Goal: Information Seeking & Learning: Compare options

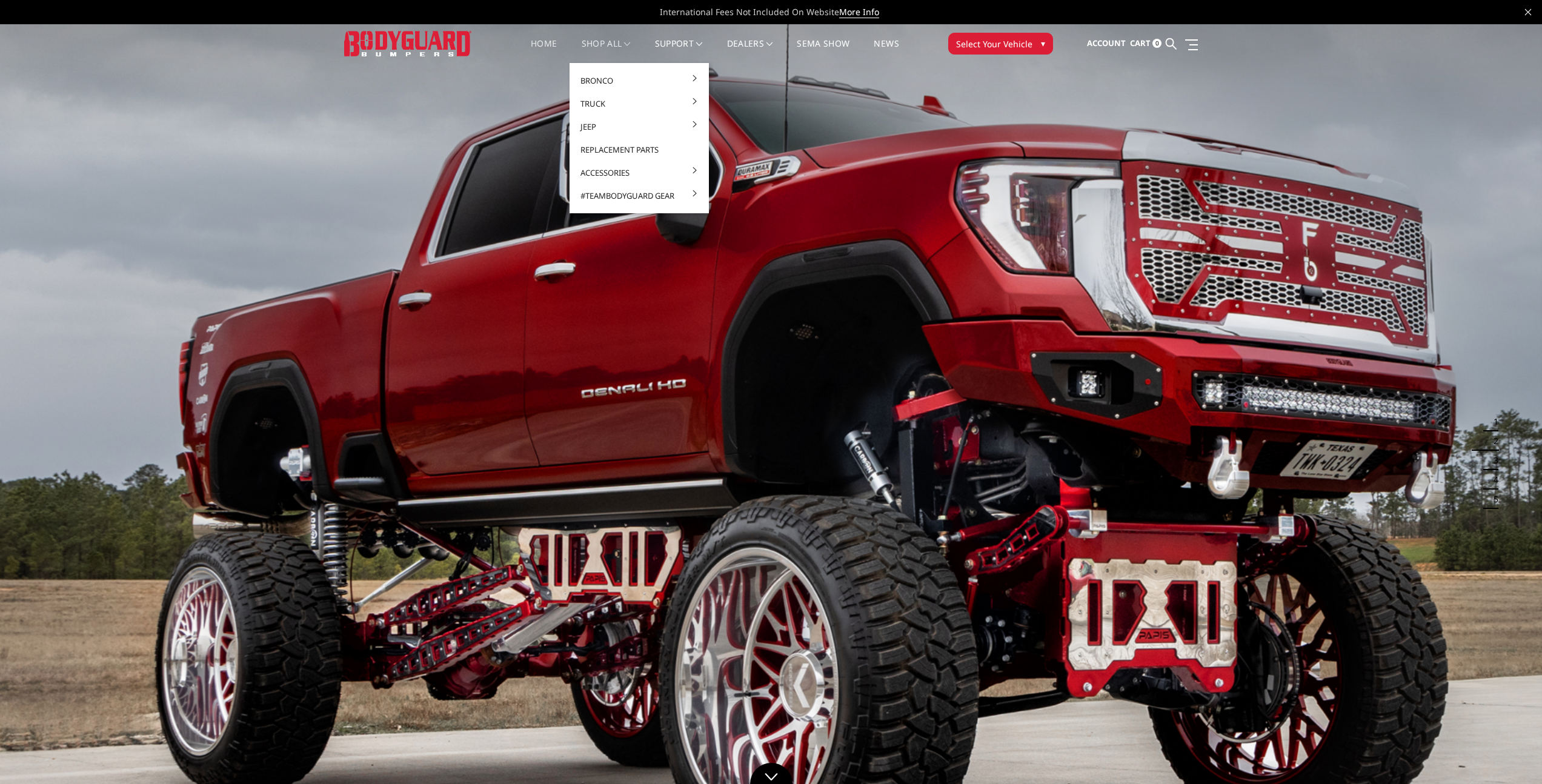
click at [591, 44] on link "shop all" at bounding box center [606, 51] width 49 height 24
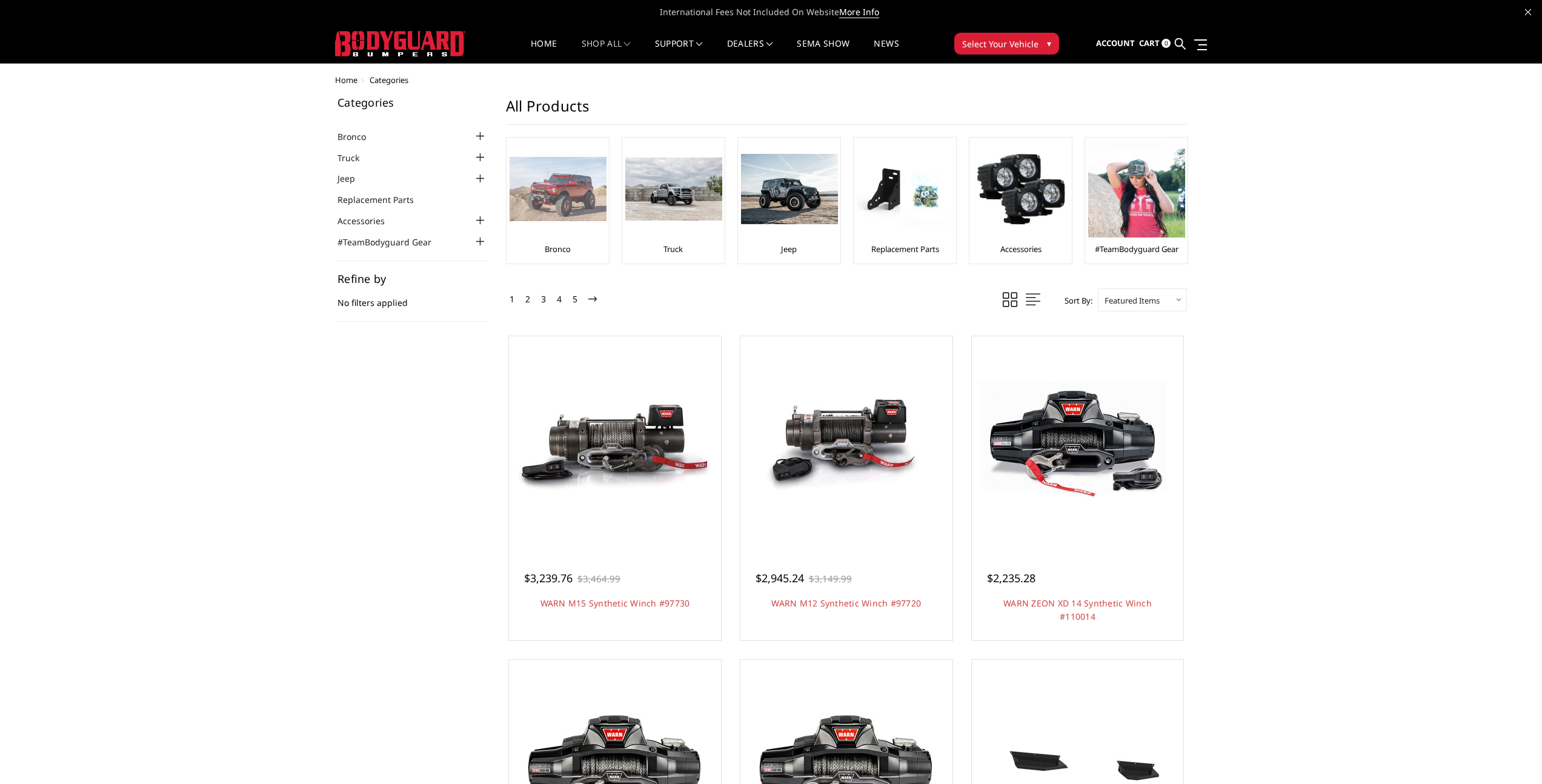
click at [552, 216] on img at bounding box center [558, 189] width 97 height 65
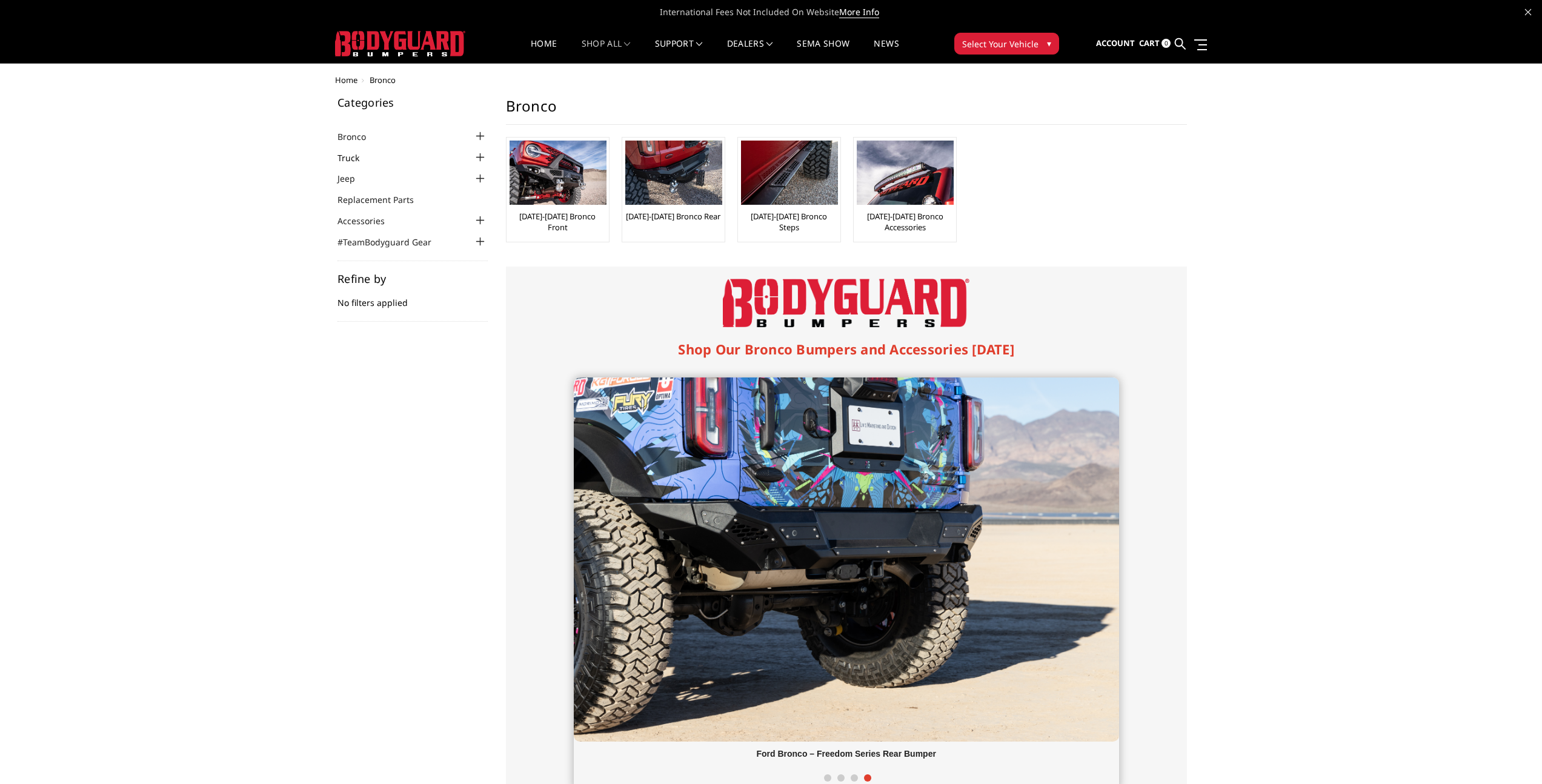
click at [349, 158] on link "Truck" at bounding box center [356, 158] width 37 height 12
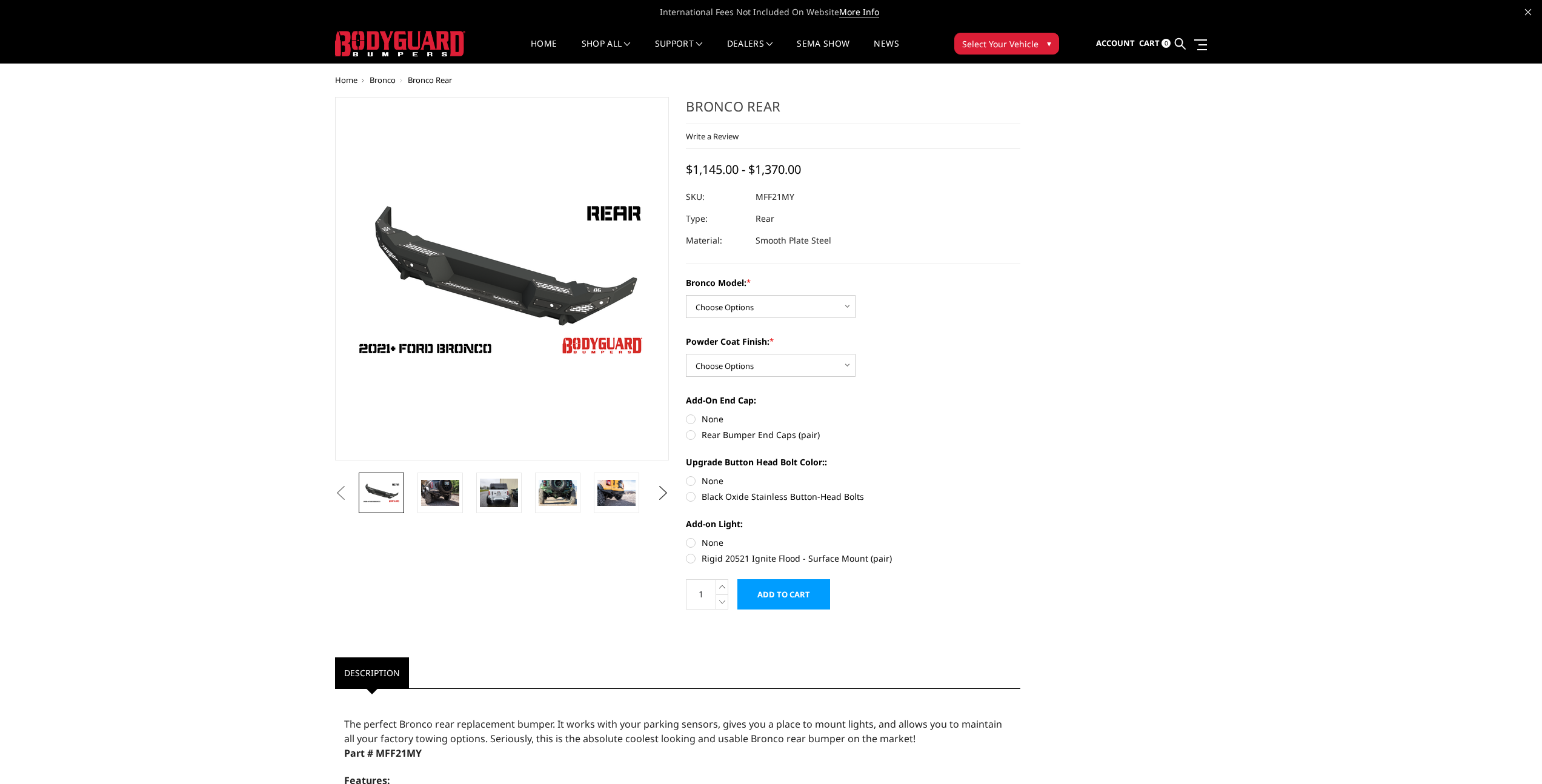
click at [657, 498] on button "Next" at bounding box center [663, 493] width 18 height 18
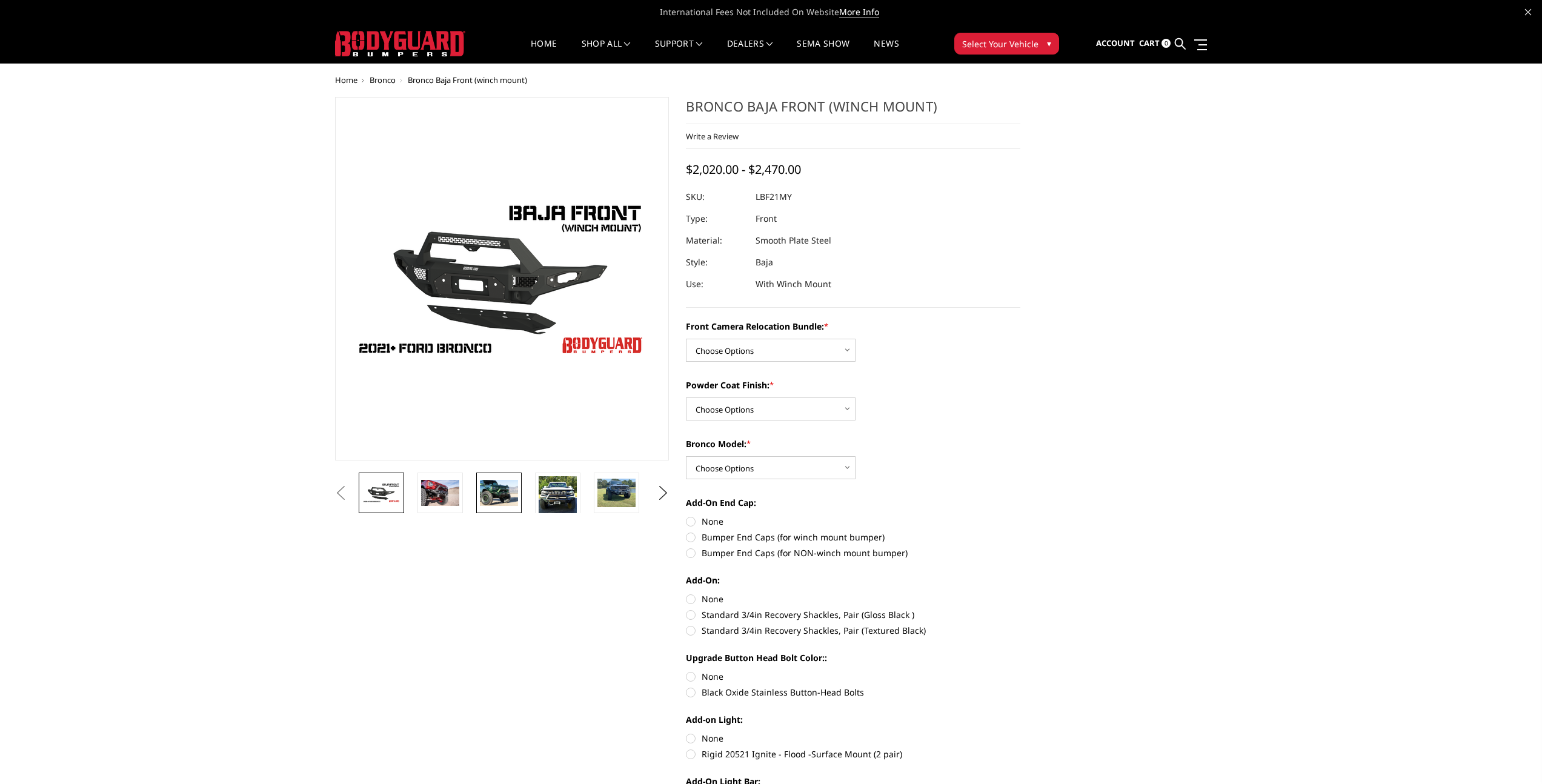
click at [491, 506] on link at bounding box center [498, 493] width 45 height 41
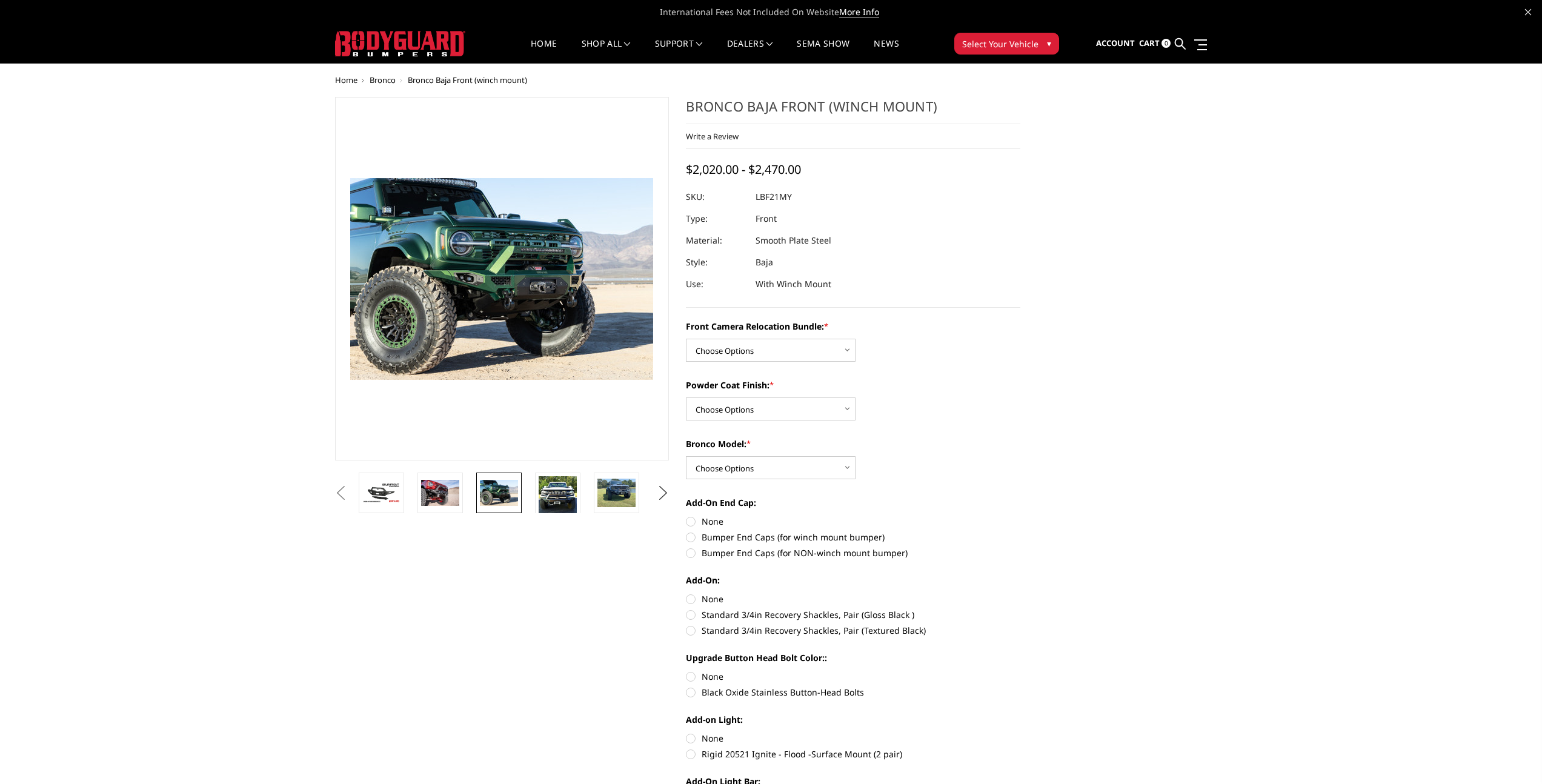
click at [662, 490] on button "Next" at bounding box center [663, 493] width 18 height 18
click at [662, 492] on button "Next" at bounding box center [663, 493] width 18 height 18
click at [611, 500] on img at bounding box center [616, 492] width 38 height 26
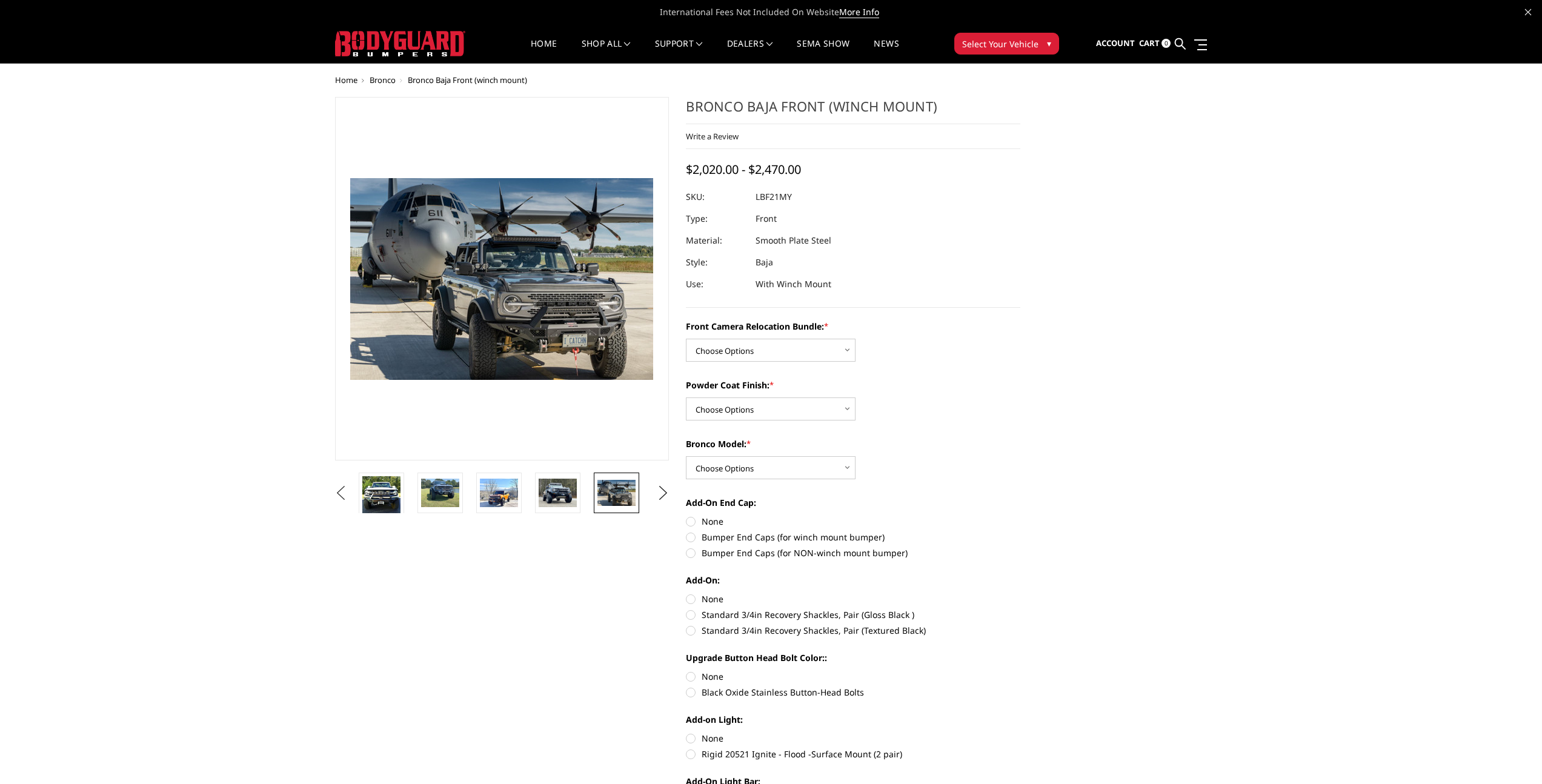
click at [336, 494] on button "Previous" at bounding box center [341, 493] width 18 height 18
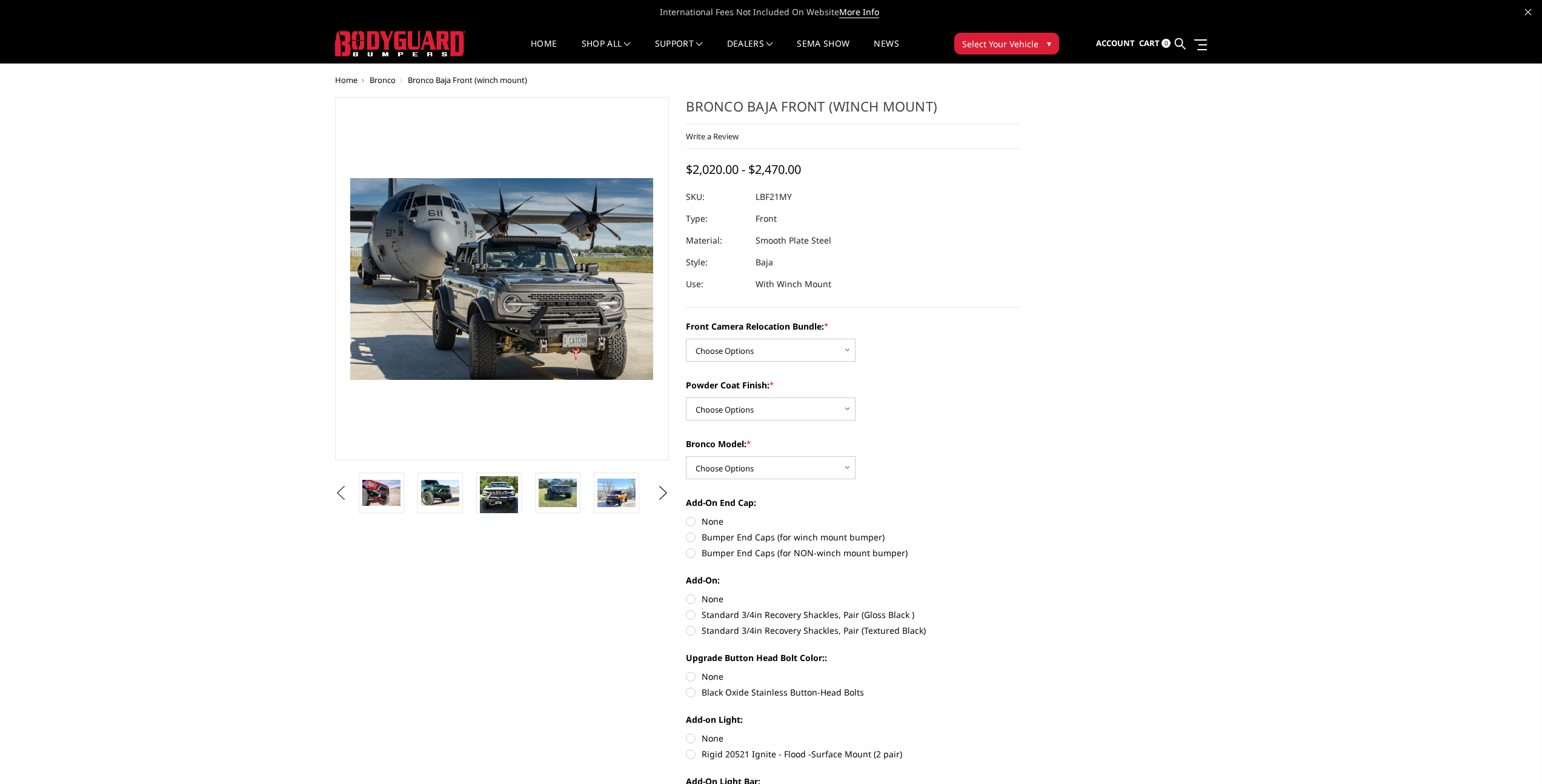
click at [336, 494] on button "Previous" at bounding box center [341, 493] width 18 height 18
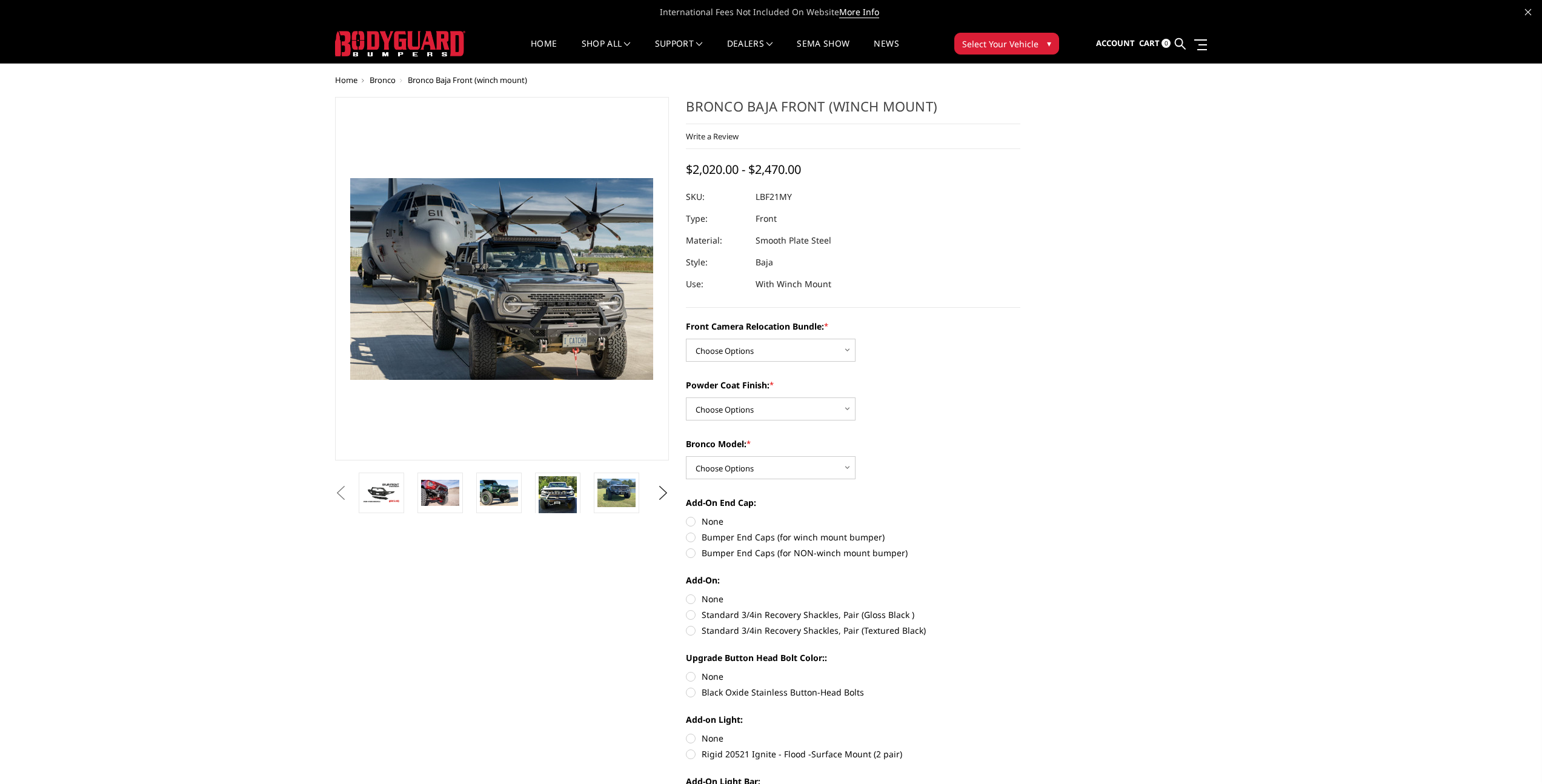
click at [336, 494] on button "Previous" at bounding box center [341, 493] width 18 height 18
click at [341, 495] on button "Previous" at bounding box center [341, 493] width 18 height 18
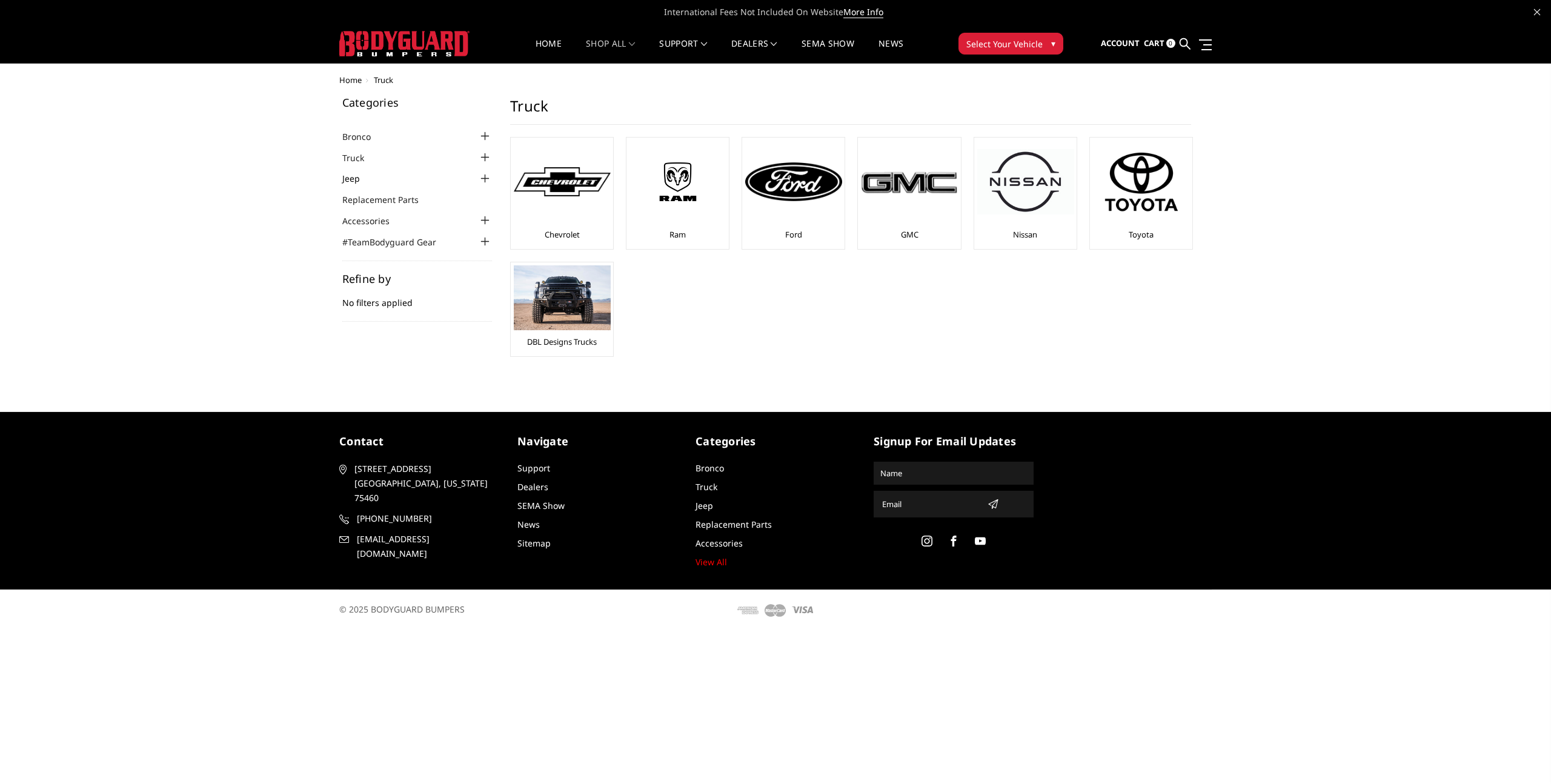
click at [364, 180] on link "Jeep" at bounding box center [358, 178] width 33 height 12
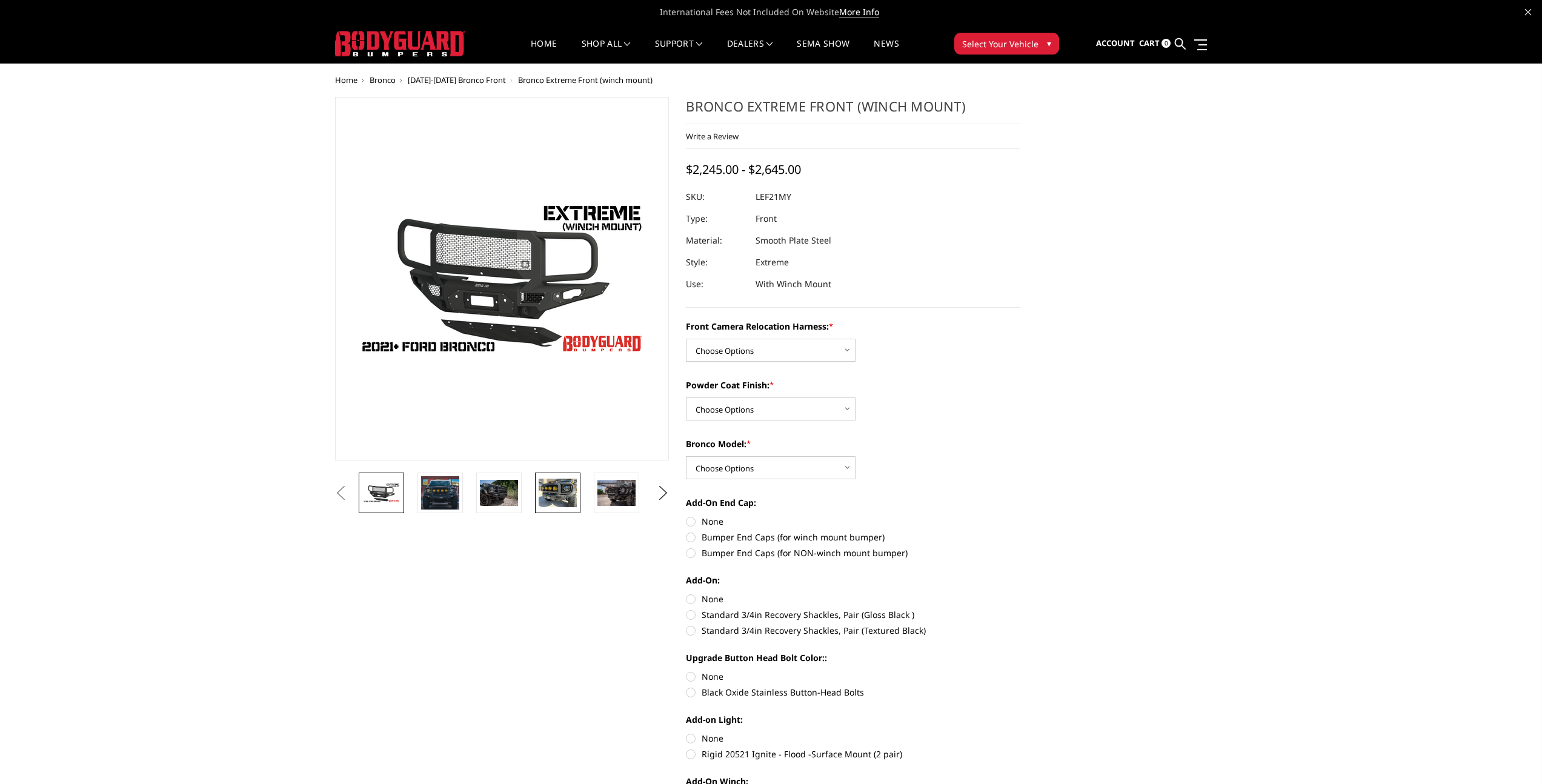
click at [551, 499] on img at bounding box center [558, 493] width 38 height 29
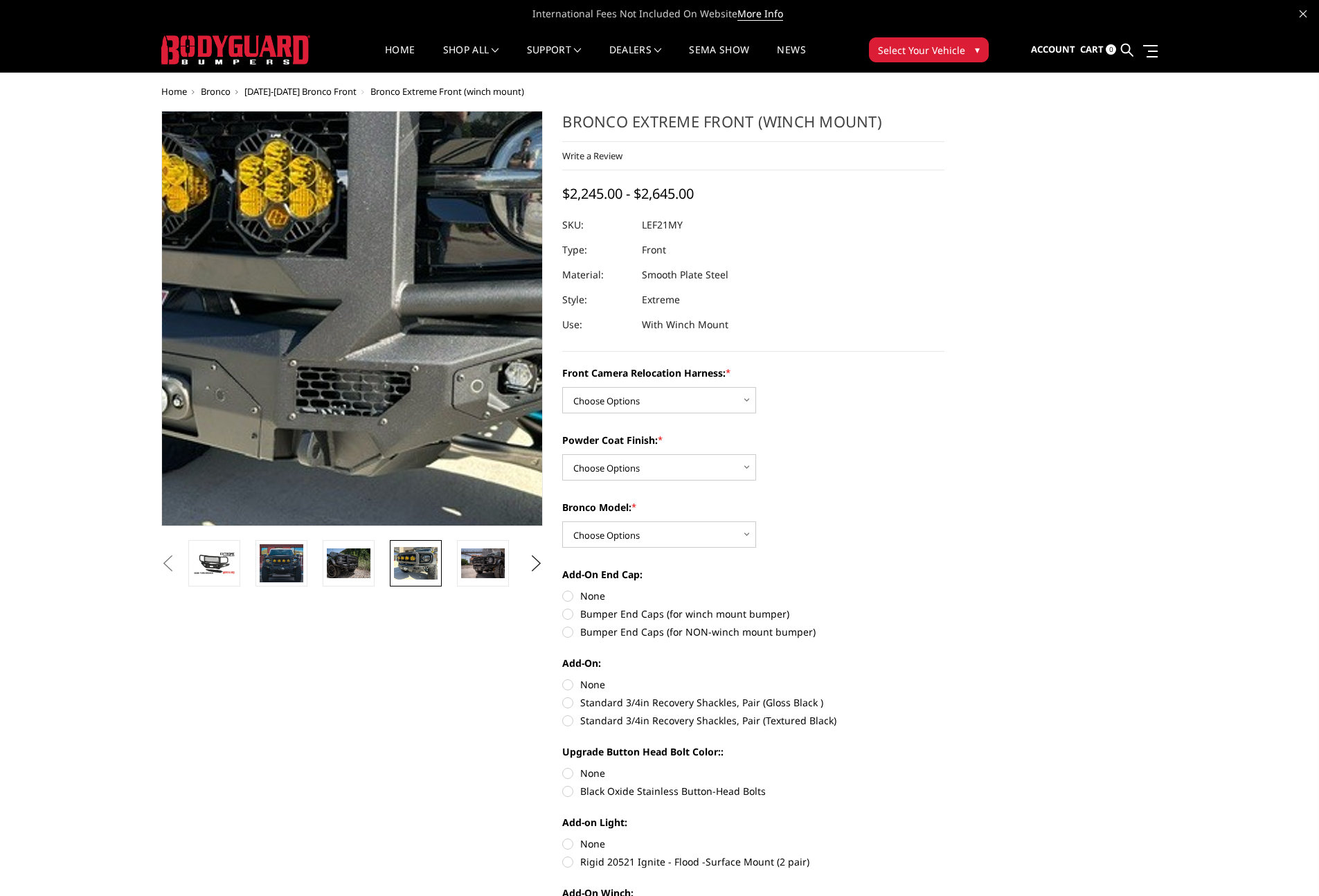
click at [359, 374] on img at bounding box center [345, 285] width 886 height 664
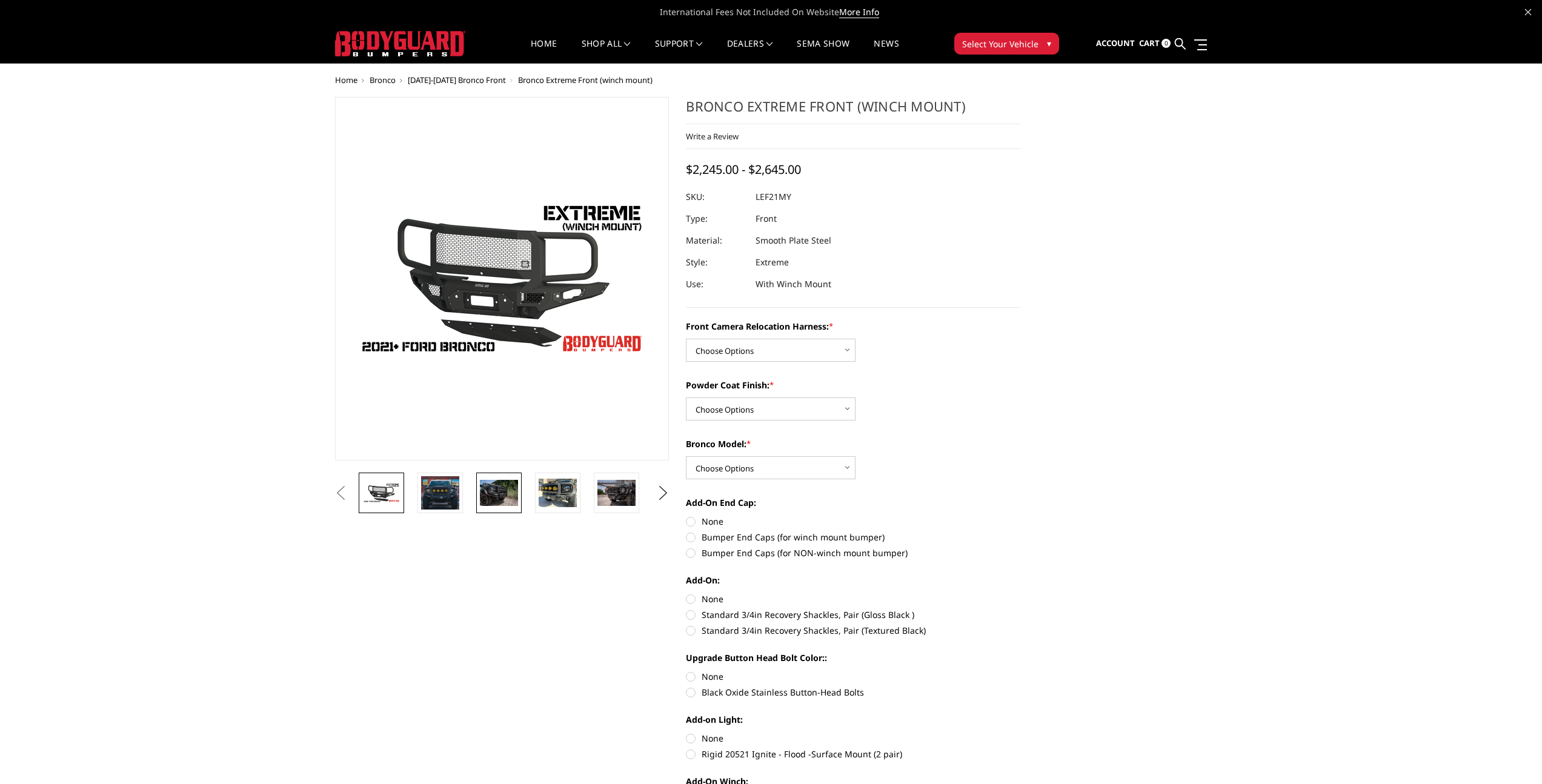
click at [514, 502] on img at bounding box center [499, 492] width 38 height 26
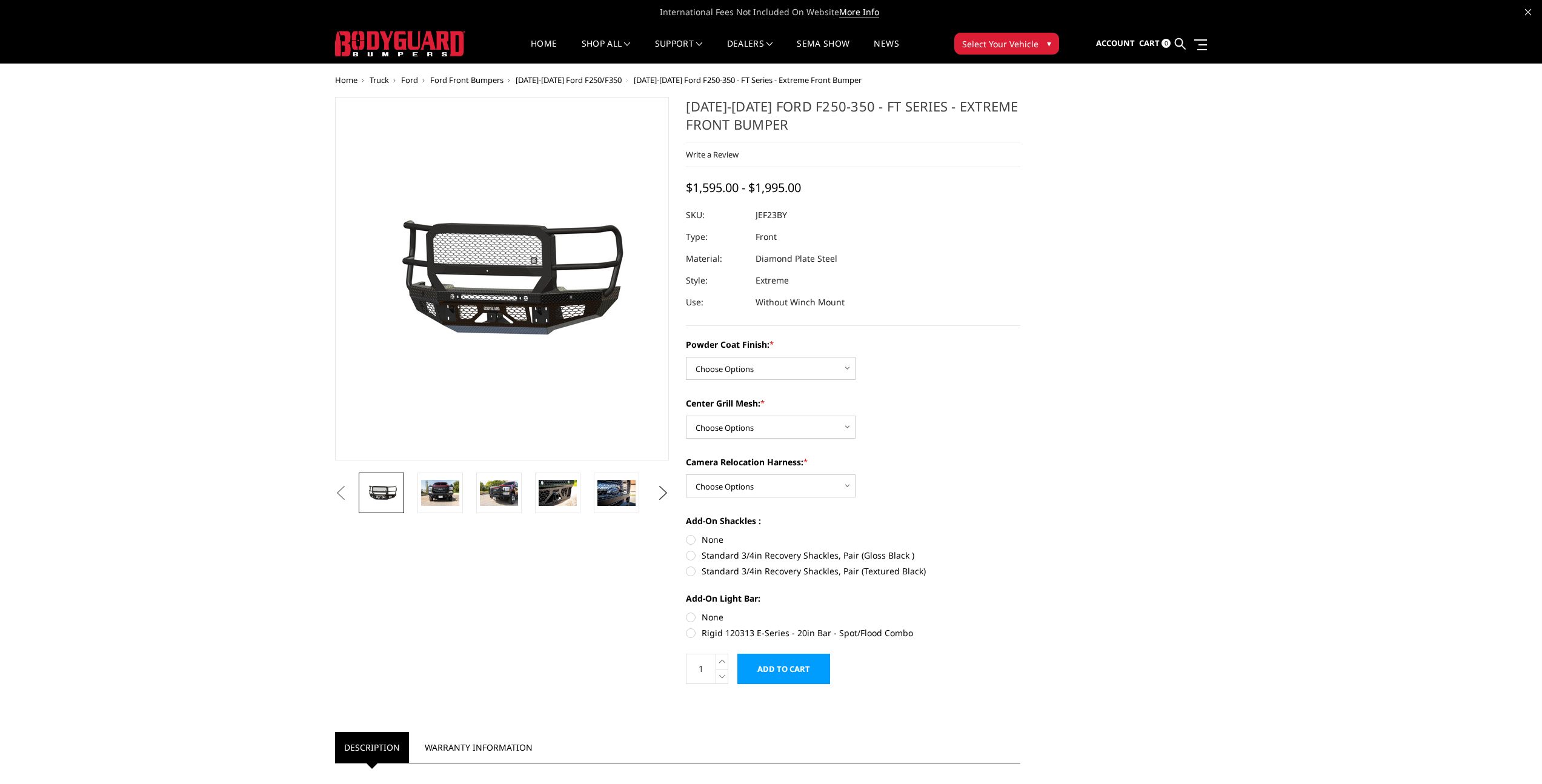
click at [670, 491] on button "Next" at bounding box center [663, 493] width 18 height 18
click at [668, 491] on button "Next" at bounding box center [663, 493] width 18 height 18
click at [668, 491] on button "Next" at bounding box center [663, 493] width 18 height 18
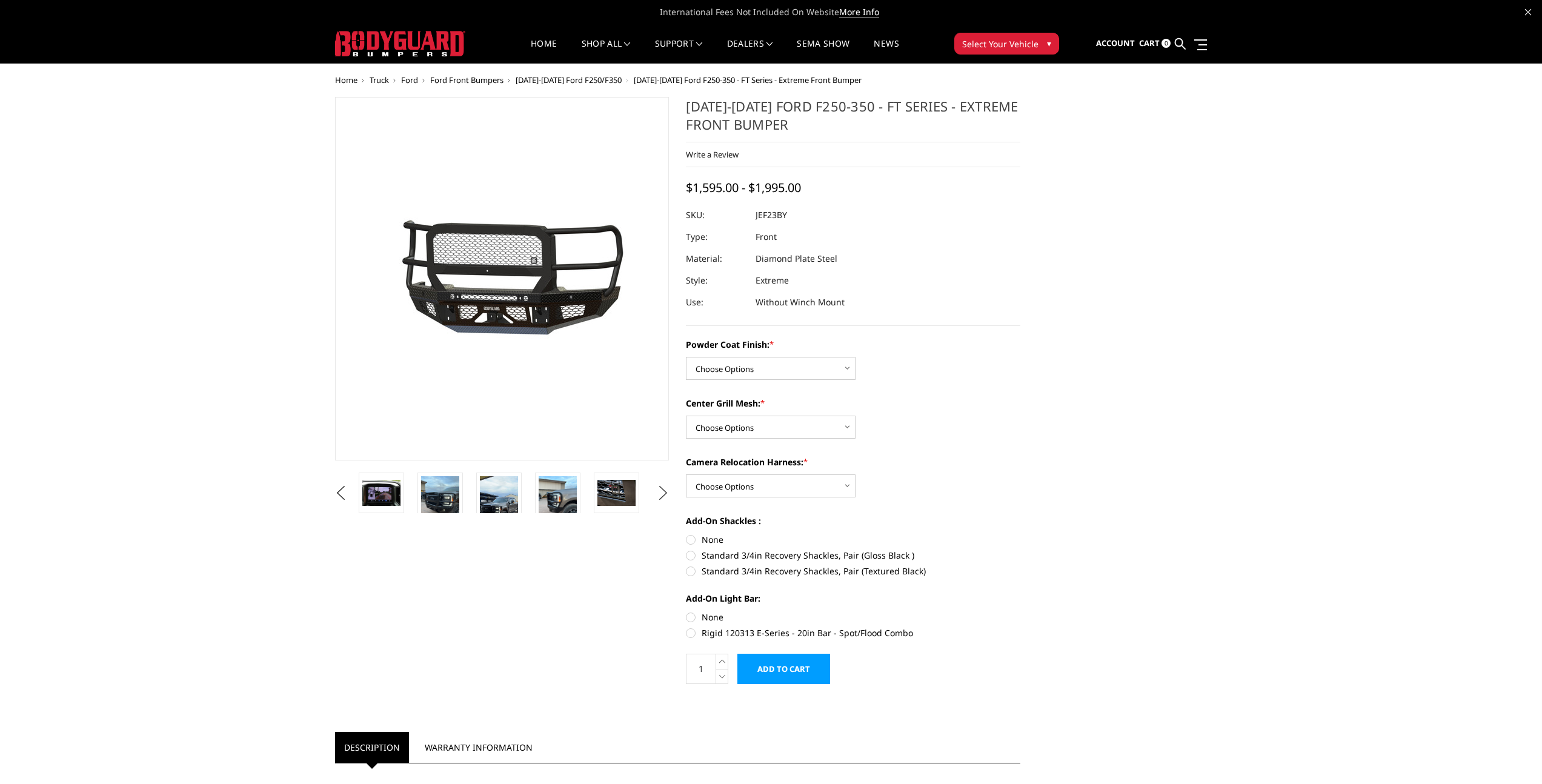
click at [668, 491] on button "Next" at bounding box center [663, 493] width 18 height 18
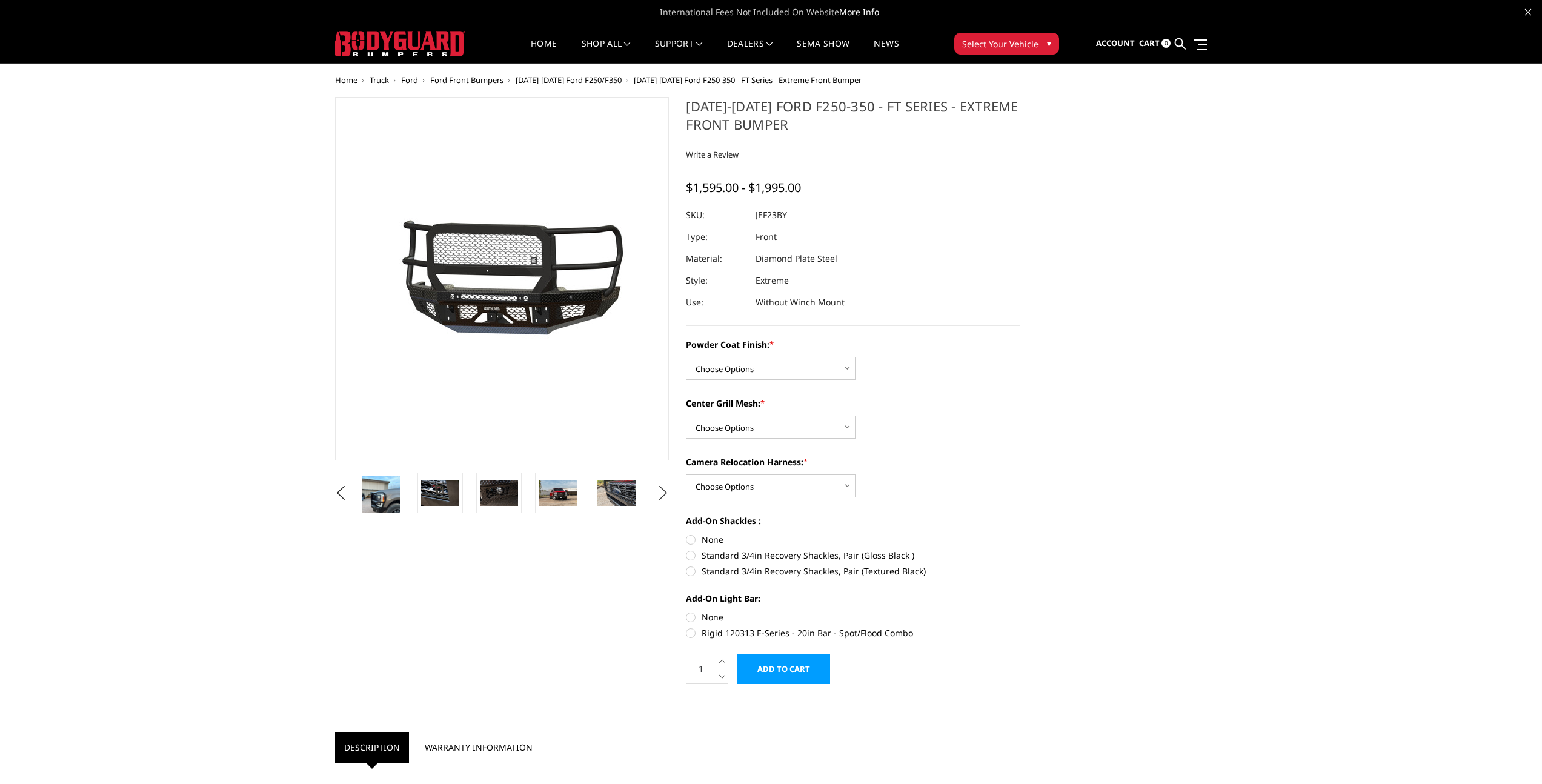
click at [668, 491] on button "Next" at bounding box center [663, 493] width 18 height 18
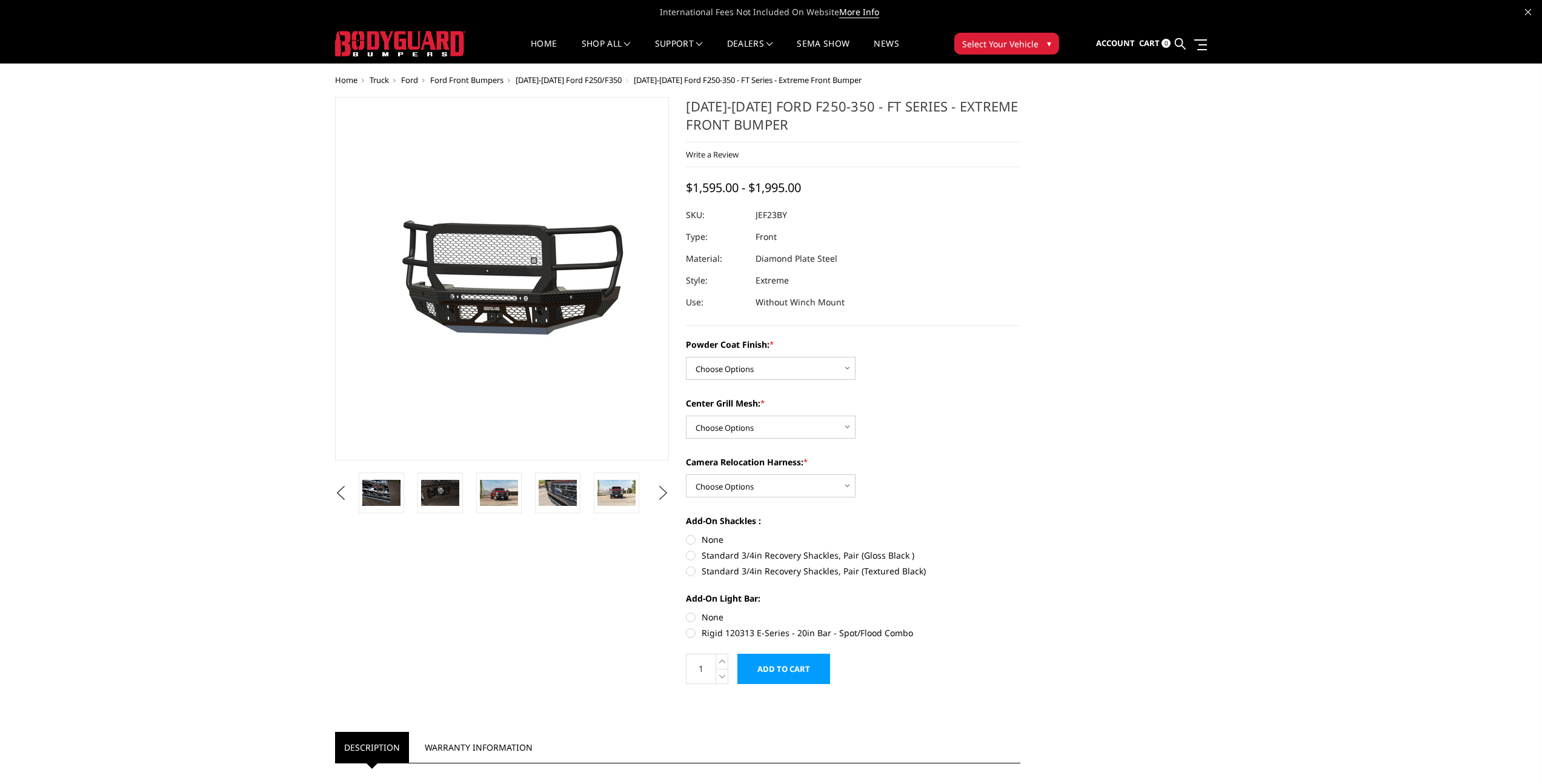
click at [668, 491] on button "Next" at bounding box center [663, 493] width 18 height 18
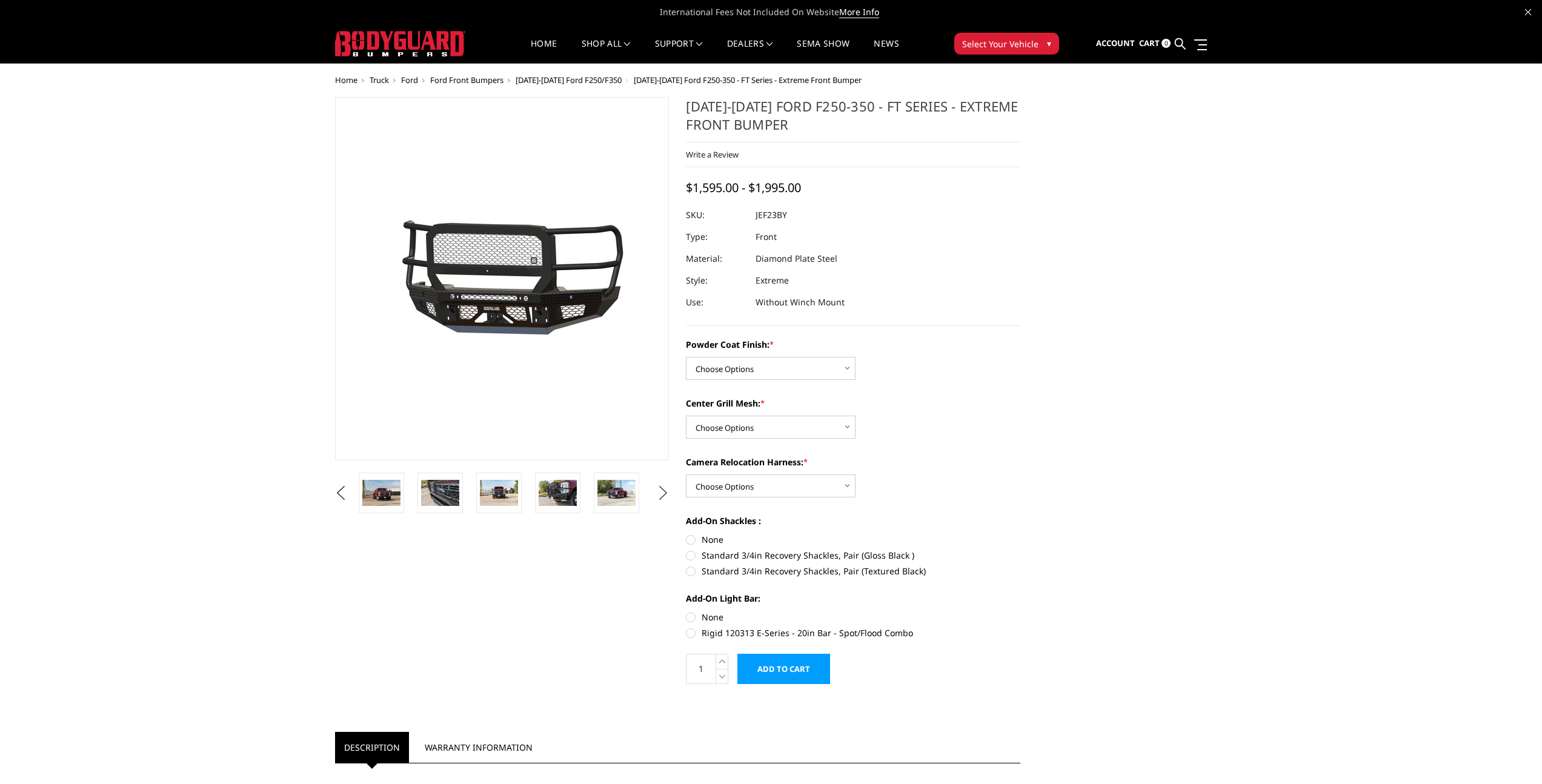
click at [668, 491] on button "Next" at bounding box center [663, 493] width 18 height 18
click at [662, 492] on button "Next" at bounding box center [663, 493] width 18 height 18
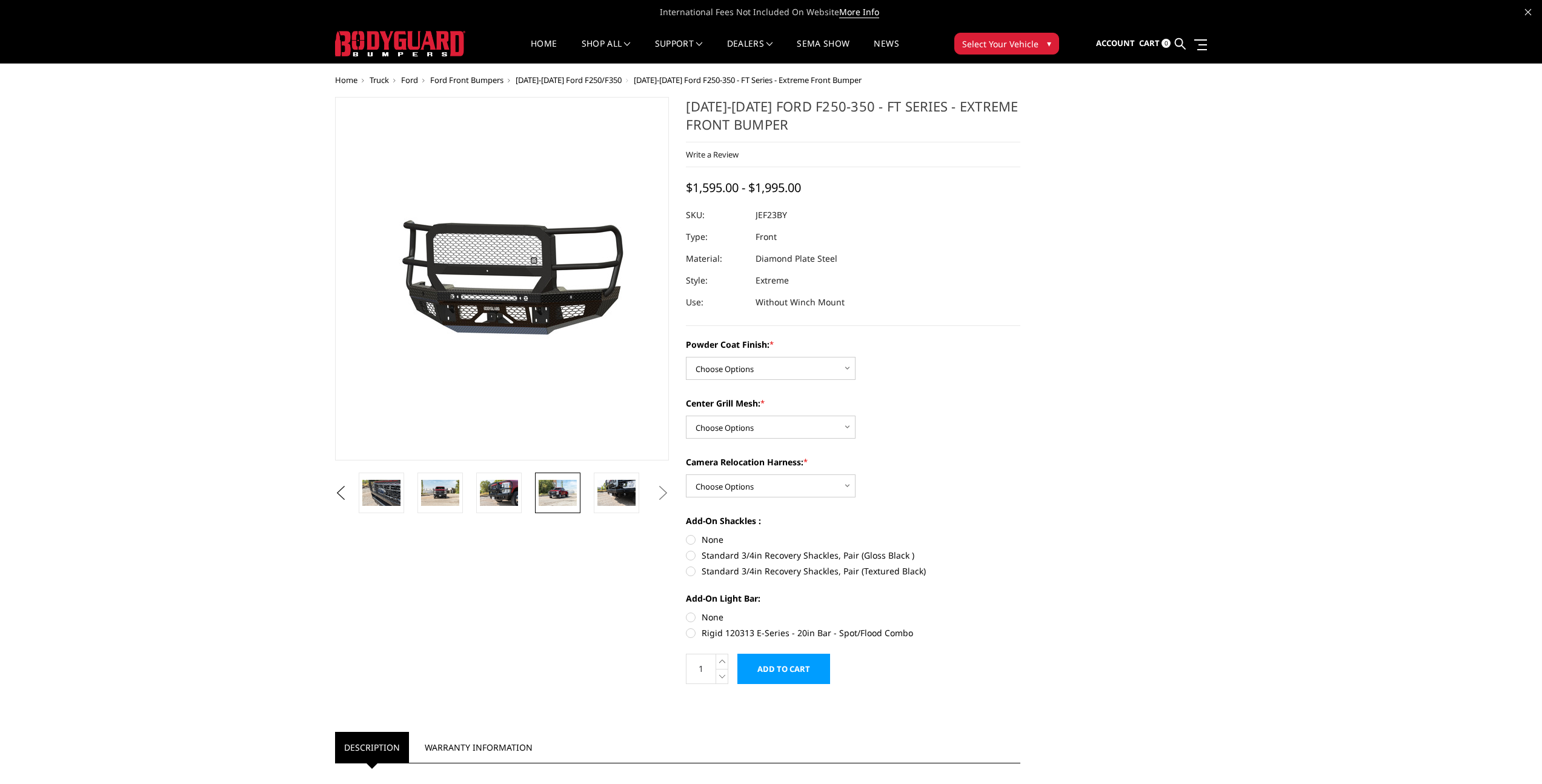
click at [563, 499] on img at bounding box center [558, 492] width 38 height 26
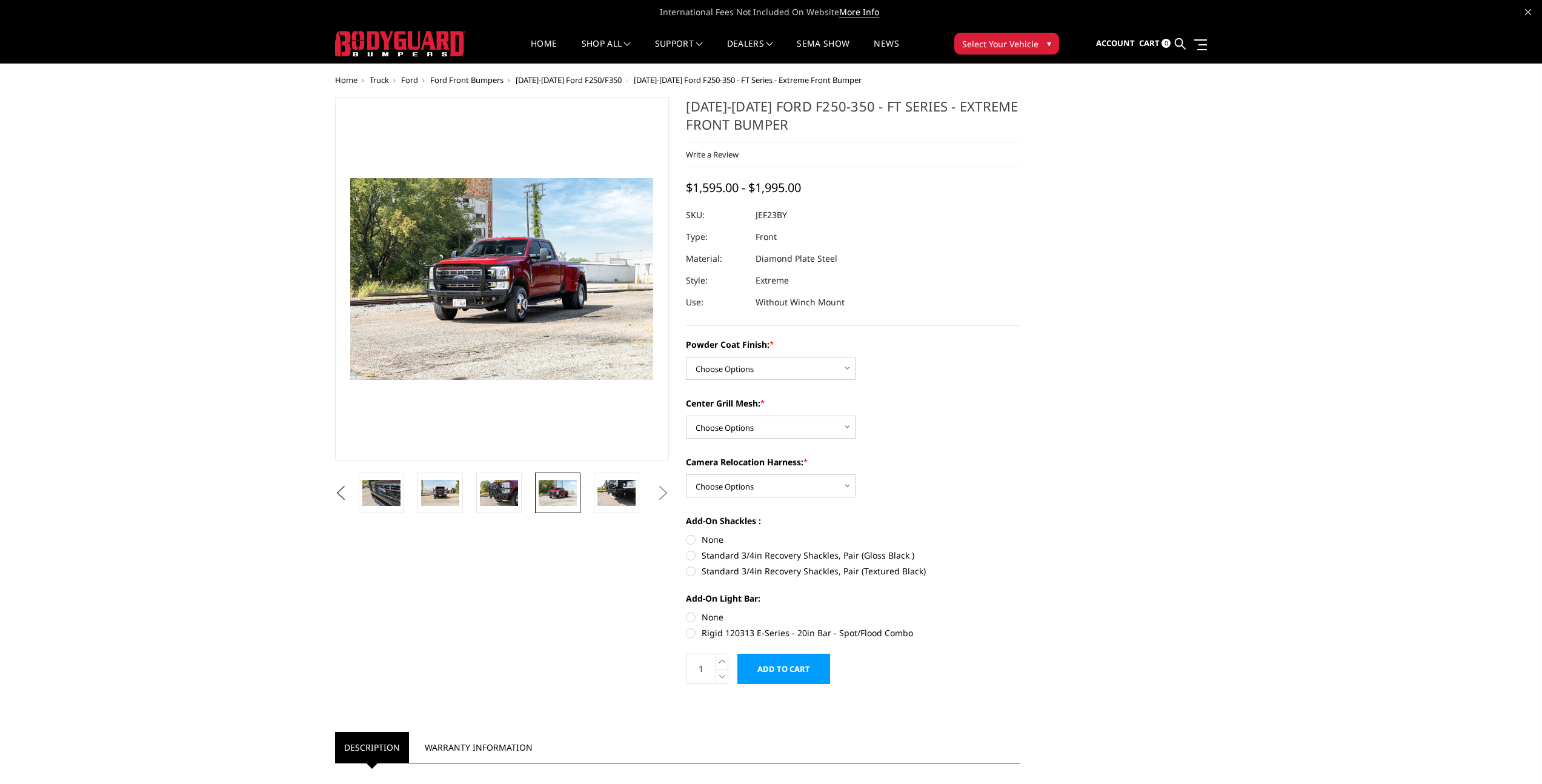
click at [341, 491] on button "Previous" at bounding box center [341, 493] width 18 height 18
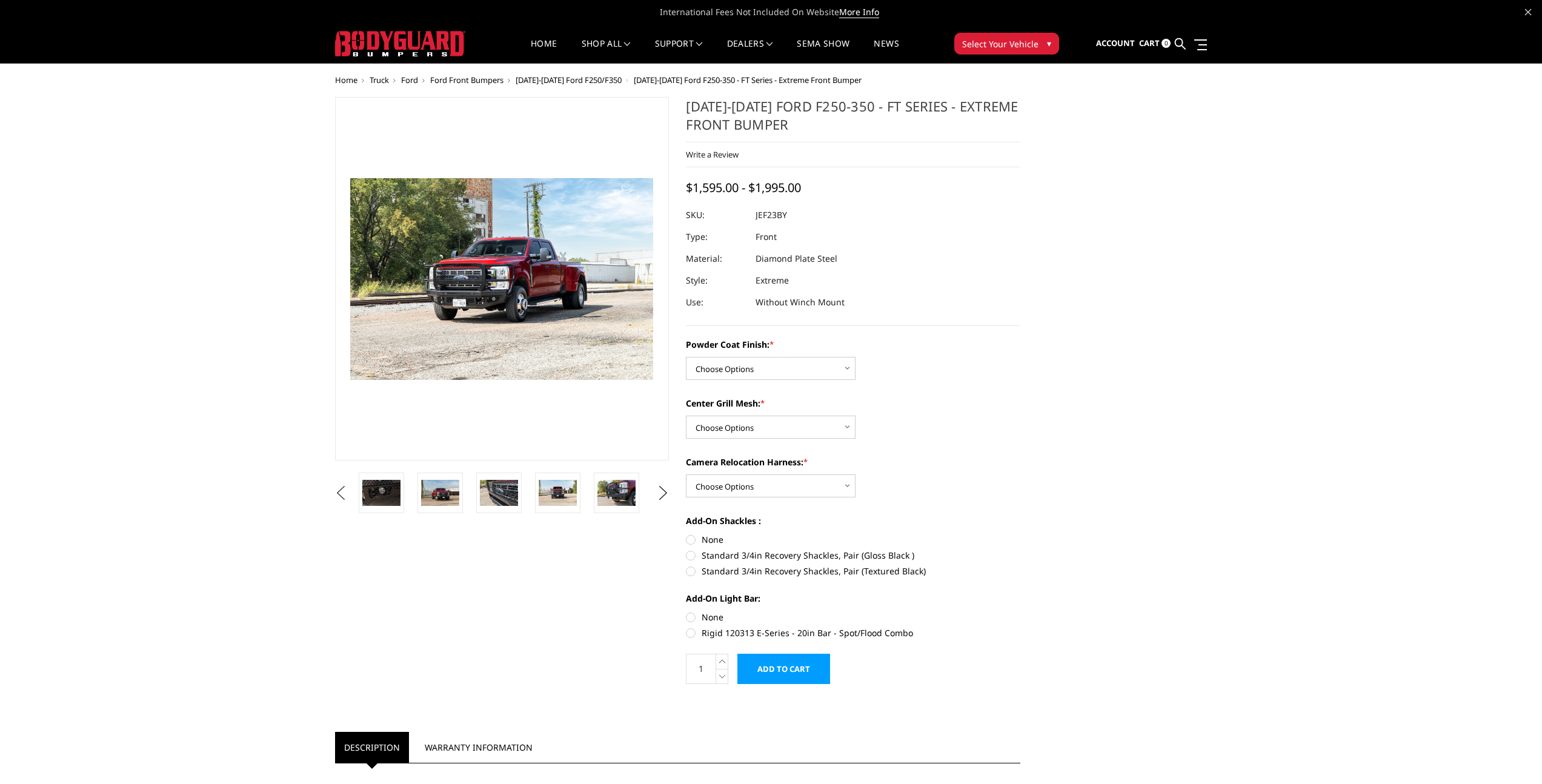
click at [341, 491] on button "Previous" at bounding box center [341, 493] width 18 height 18
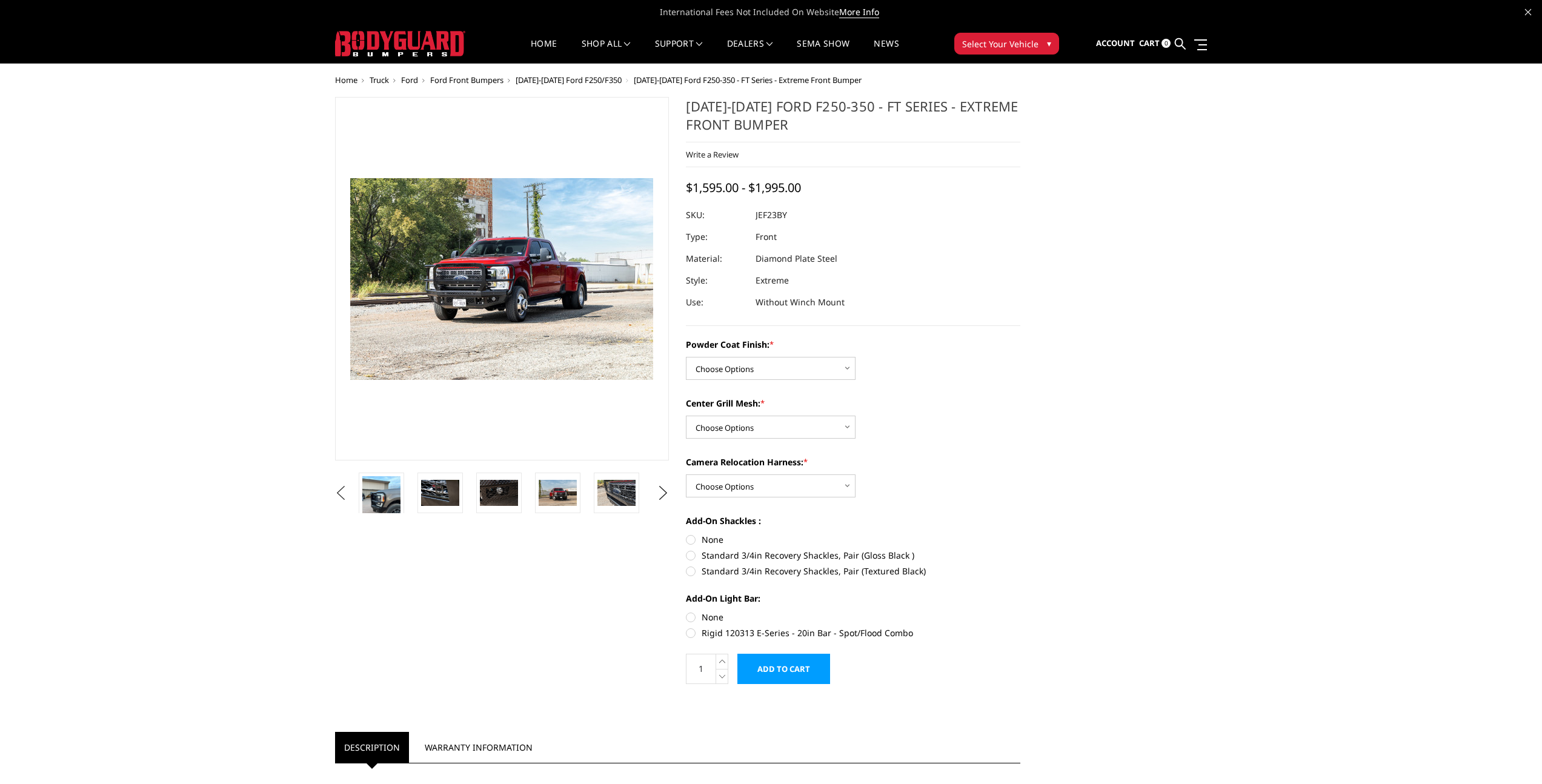
click at [341, 491] on button "Previous" at bounding box center [341, 493] width 18 height 18
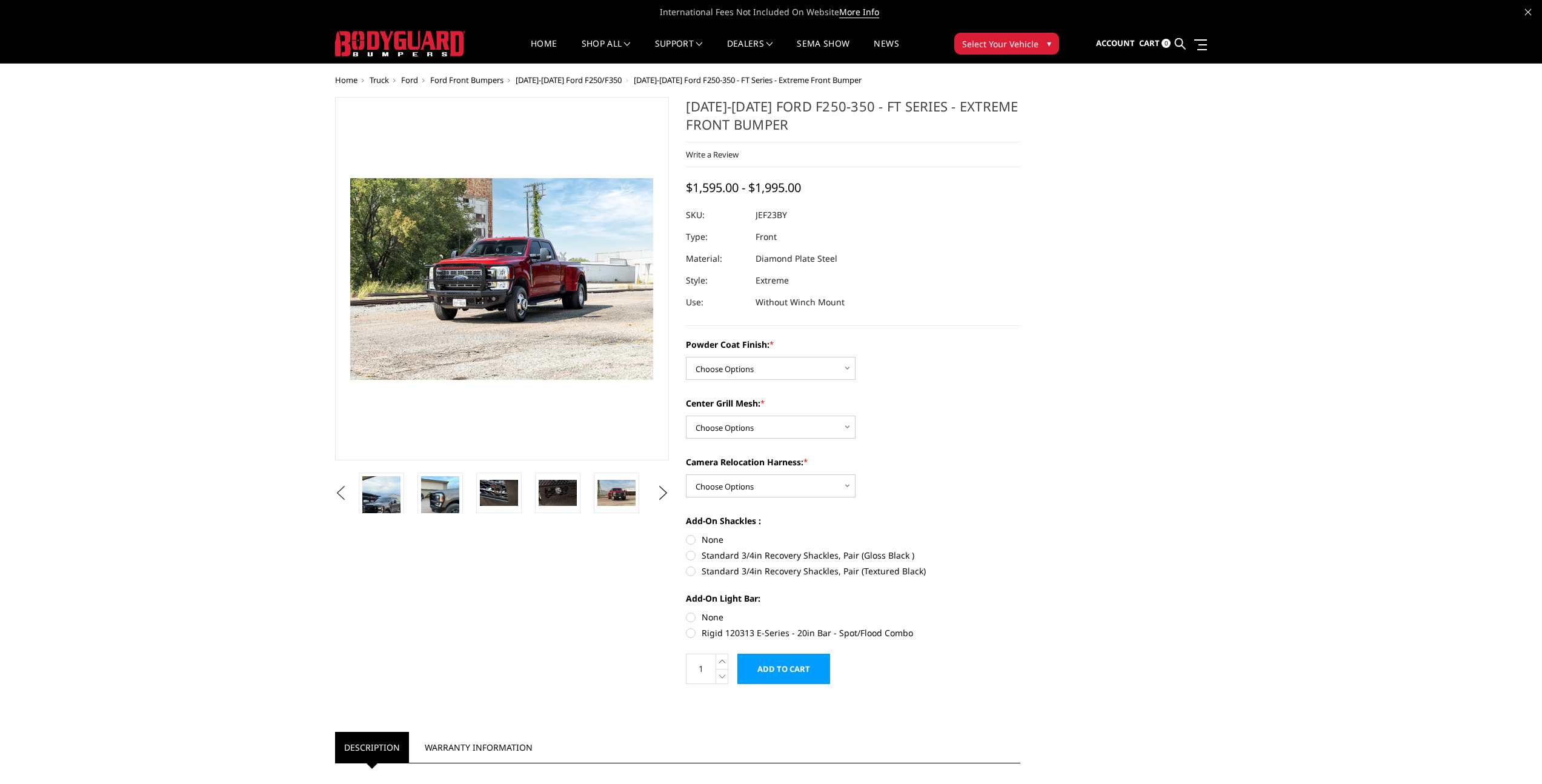
click at [341, 491] on button "Previous" at bounding box center [341, 493] width 18 height 18
click at [511, 503] on img at bounding box center [499, 510] width 38 height 68
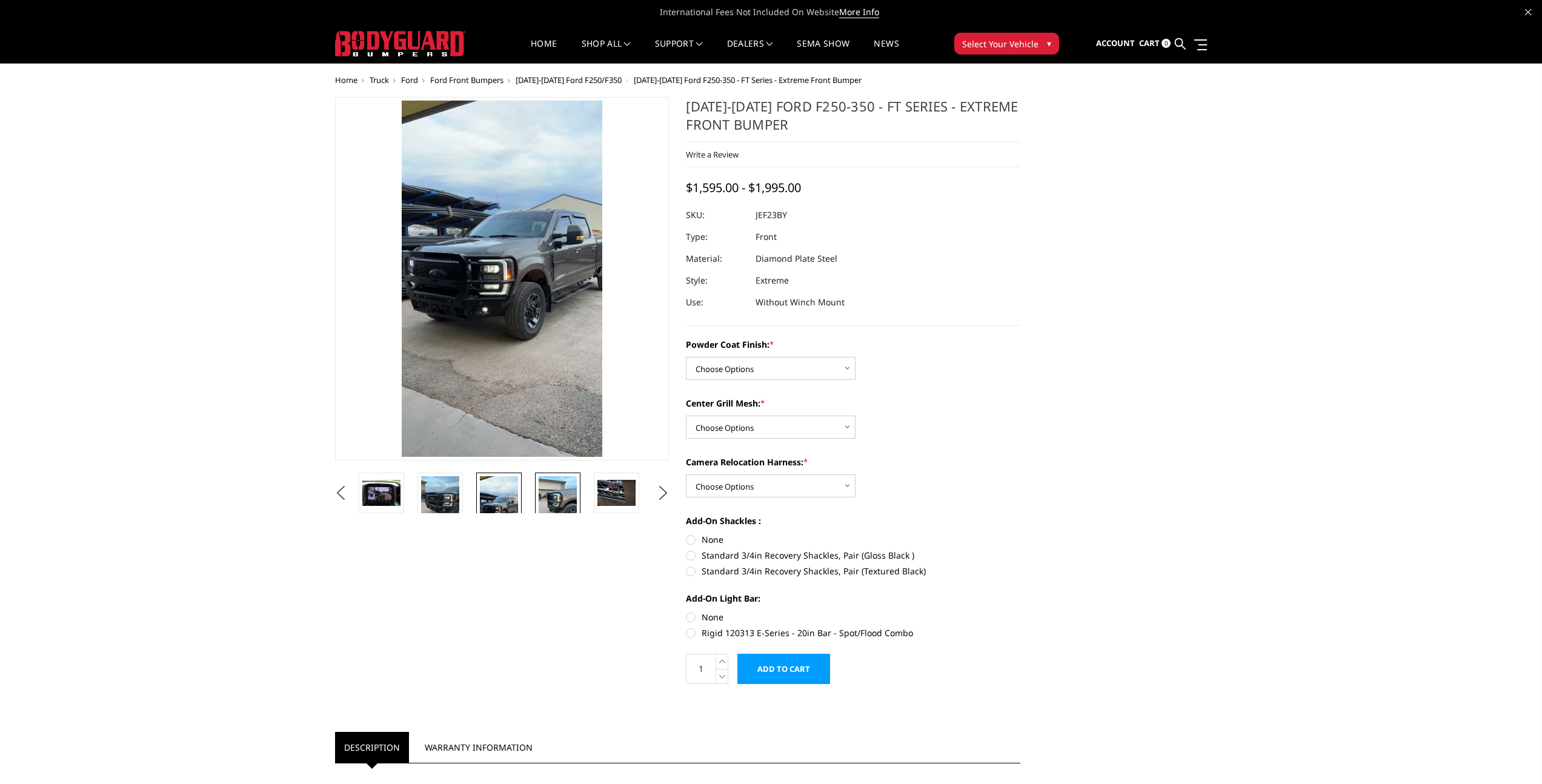
click at [551, 500] on img at bounding box center [558, 502] width 38 height 51
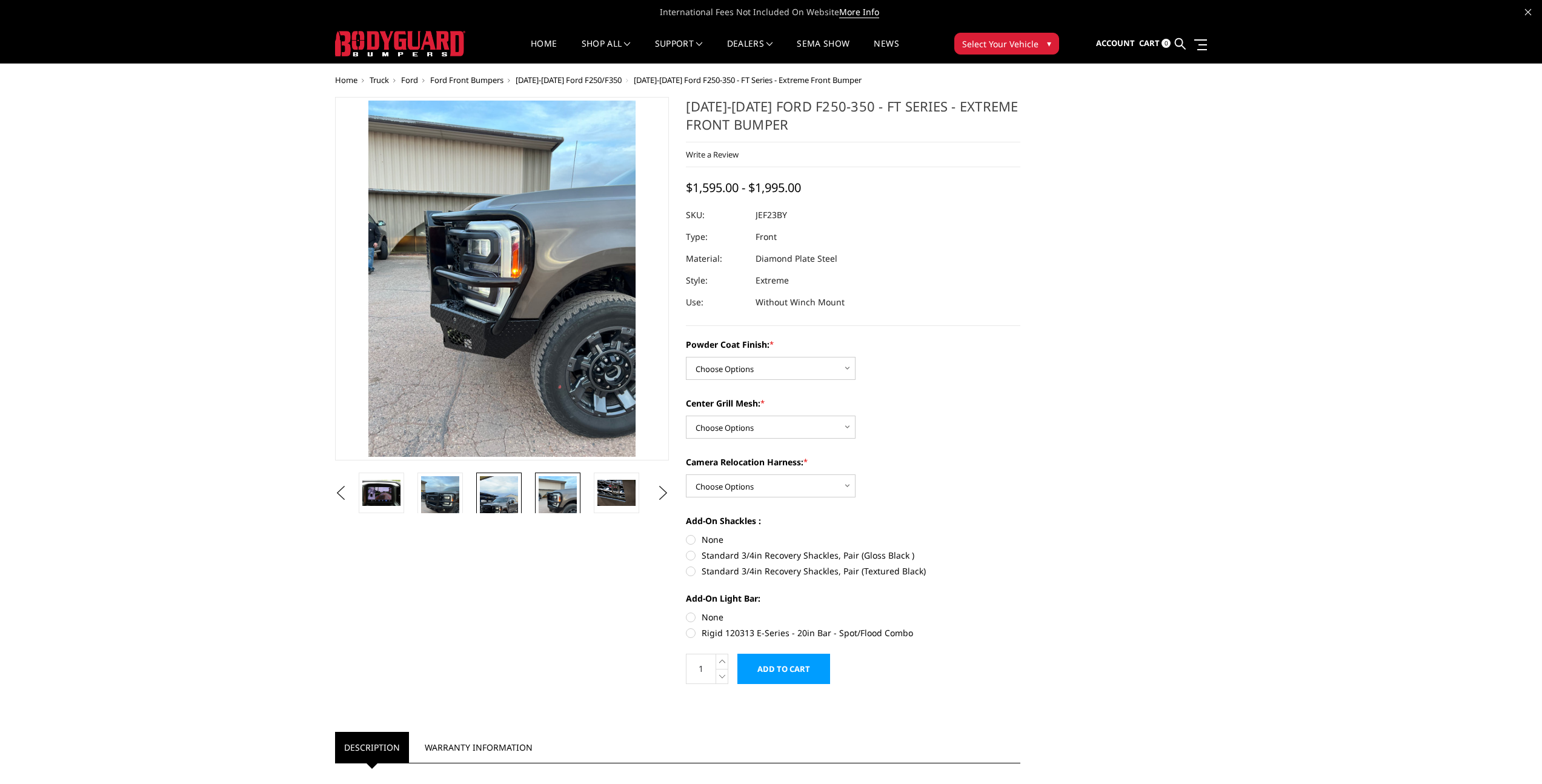
click at [509, 498] on img at bounding box center [499, 510] width 38 height 68
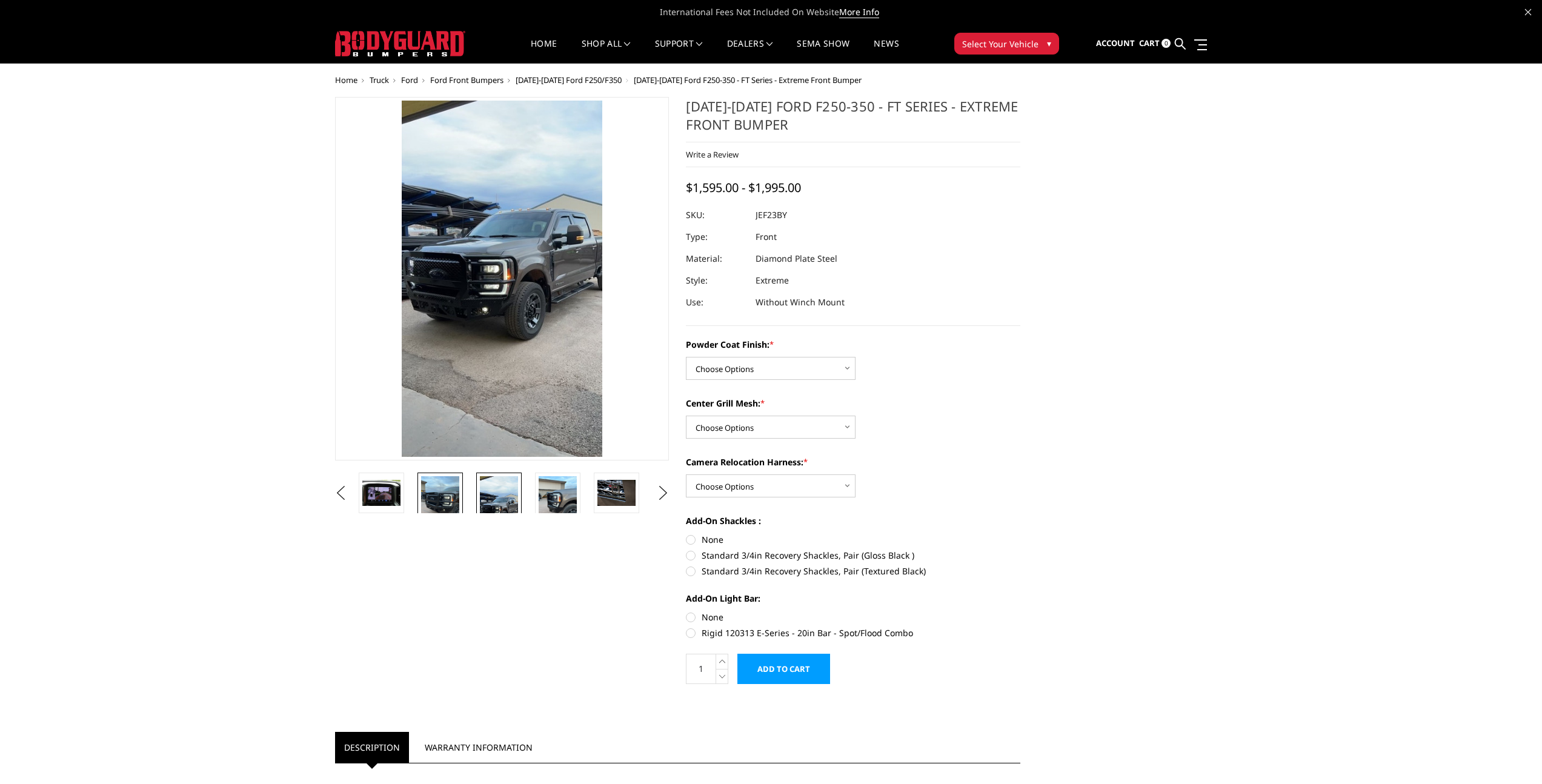
click at [443, 498] on img at bounding box center [440, 502] width 38 height 51
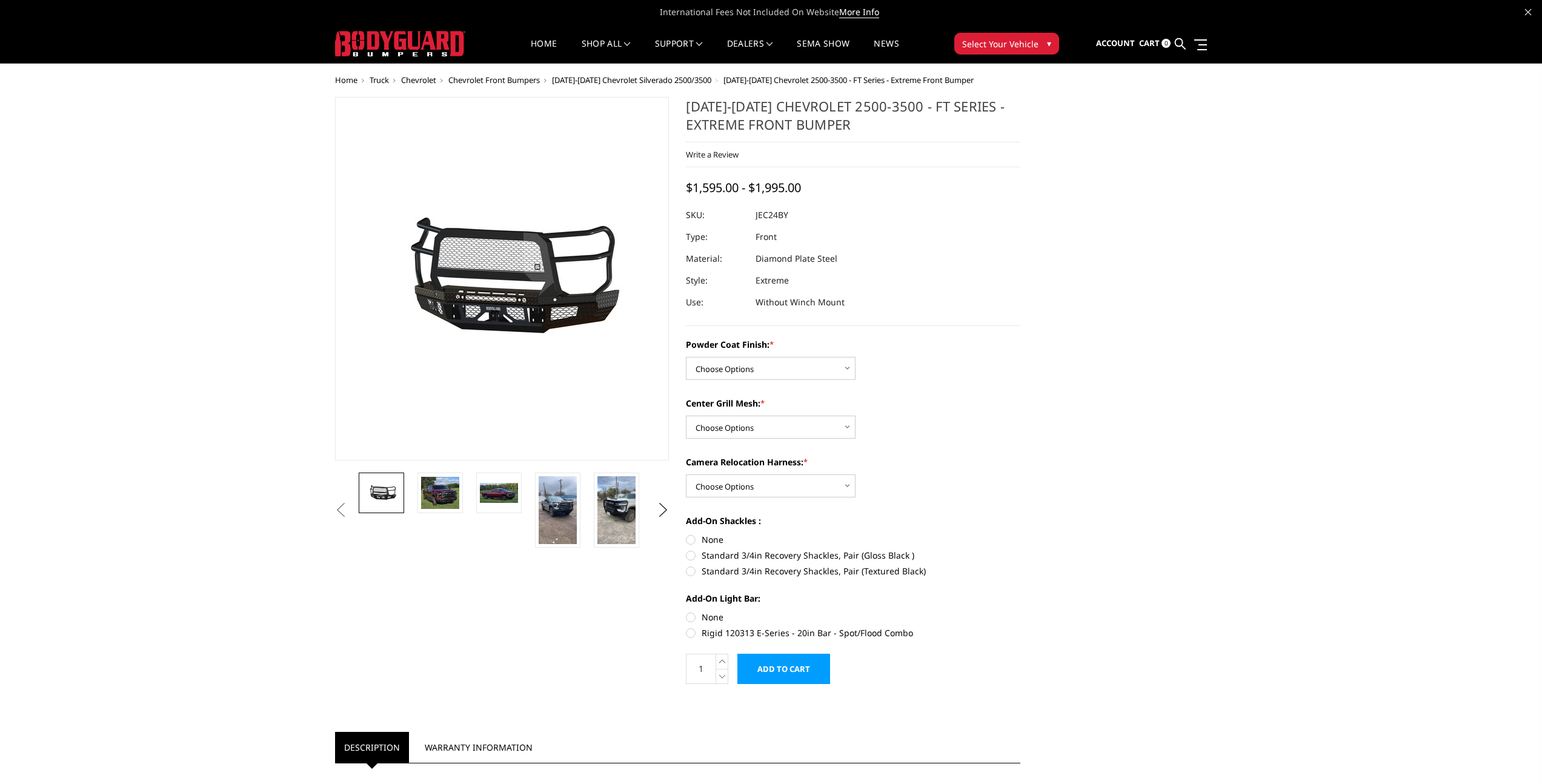
click at [581, 516] on li at bounding box center [562, 510] width 59 height 75
click at [566, 517] on img at bounding box center [558, 510] width 38 height 68
click at [611, 513] on img at bounding box center [616, 510] width 38 height 68
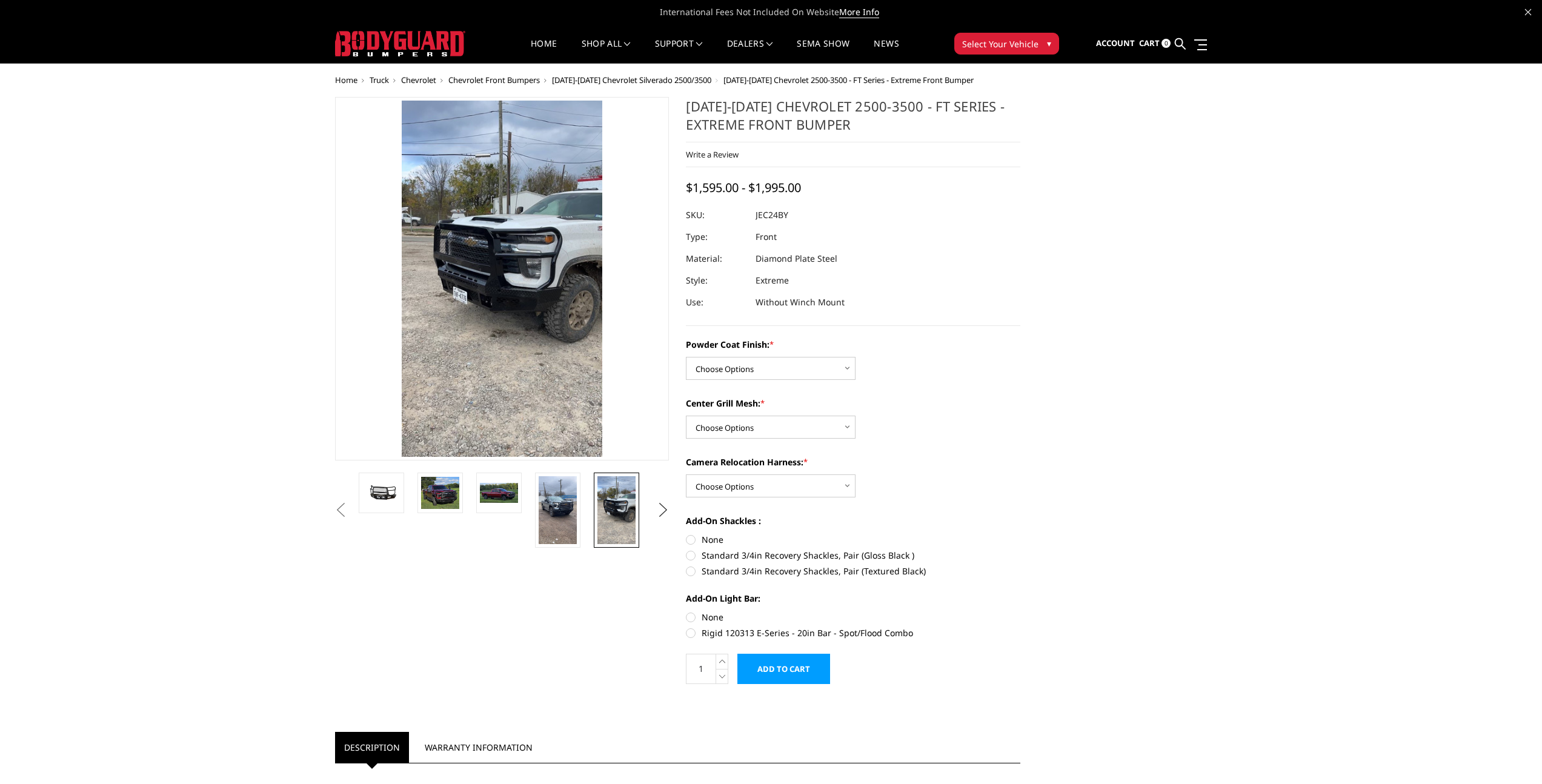
click at [662, 509] on button "Next" at bounding box center [663, 510] width 18 height 18
click at [619, 510] on img at bounding box center [616, 510] width 38 height 68
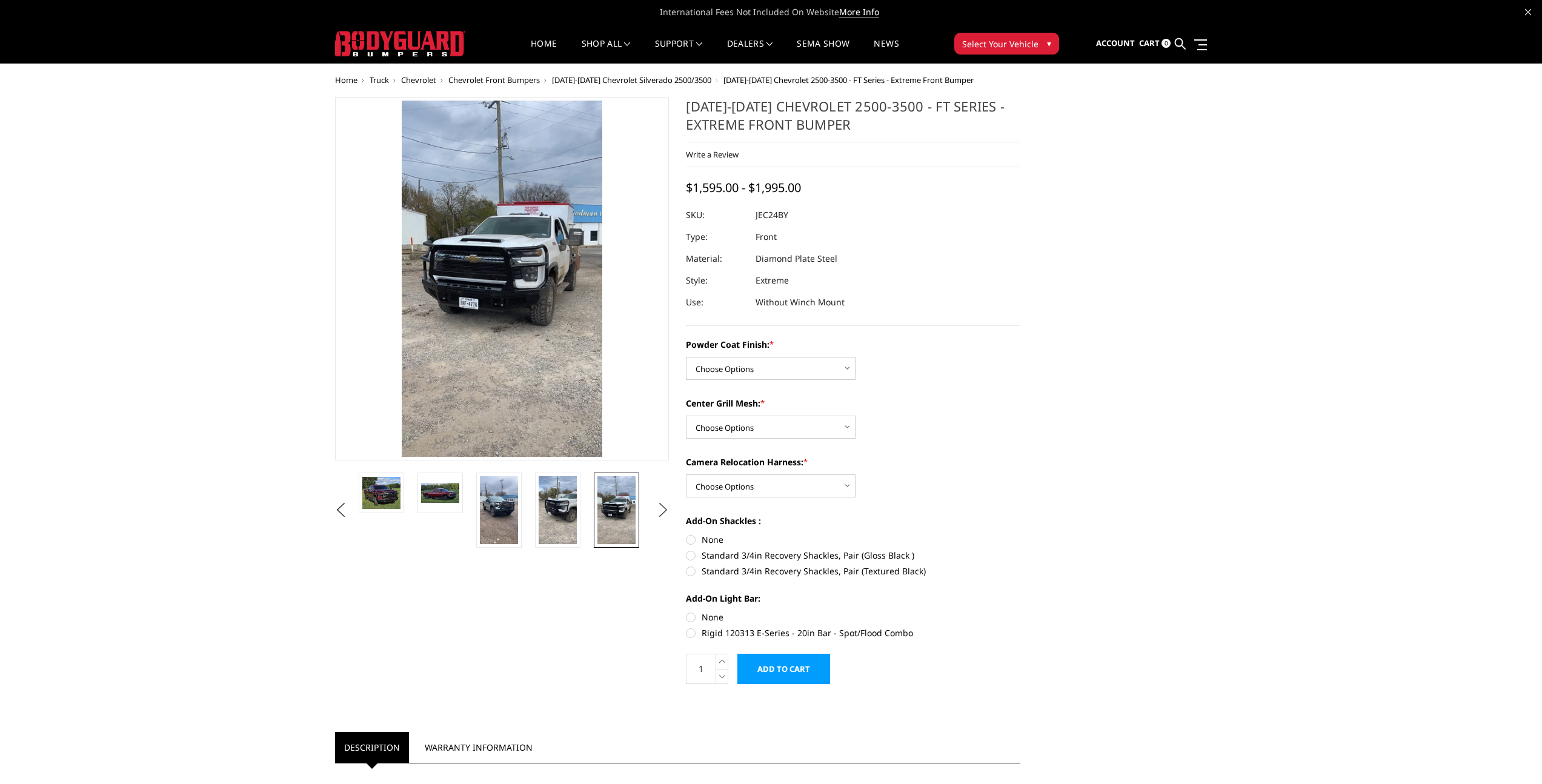
click at [659, 509] on button "Next" at bounding box center [663, 510] width 18 height 18
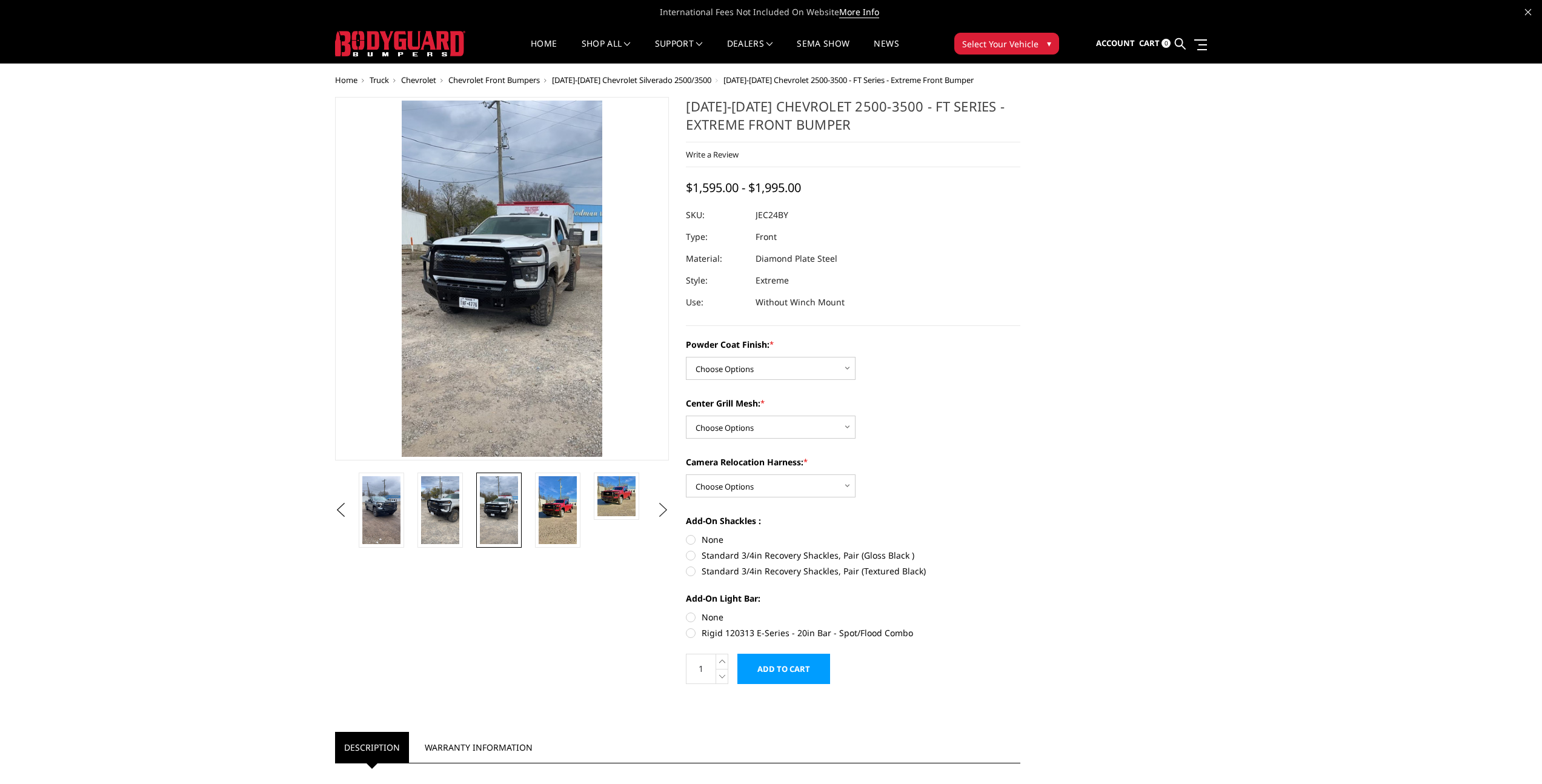
click at [659, 509] on button "Next" at bounding box center [663, 510] width 18 height 18
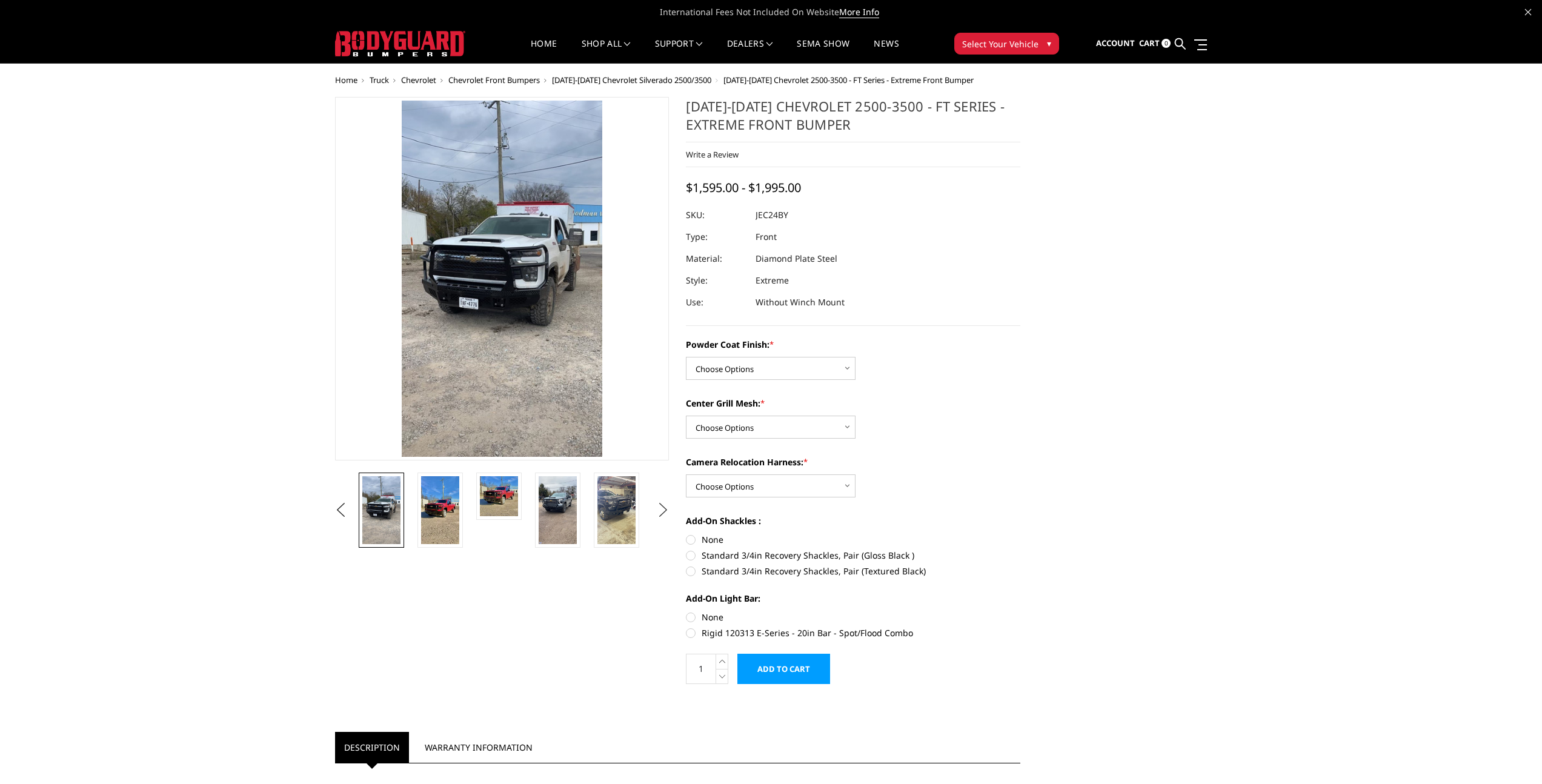
click at [659, 509] on button "Next" at bounding box center [663, 510] width 18 height 18
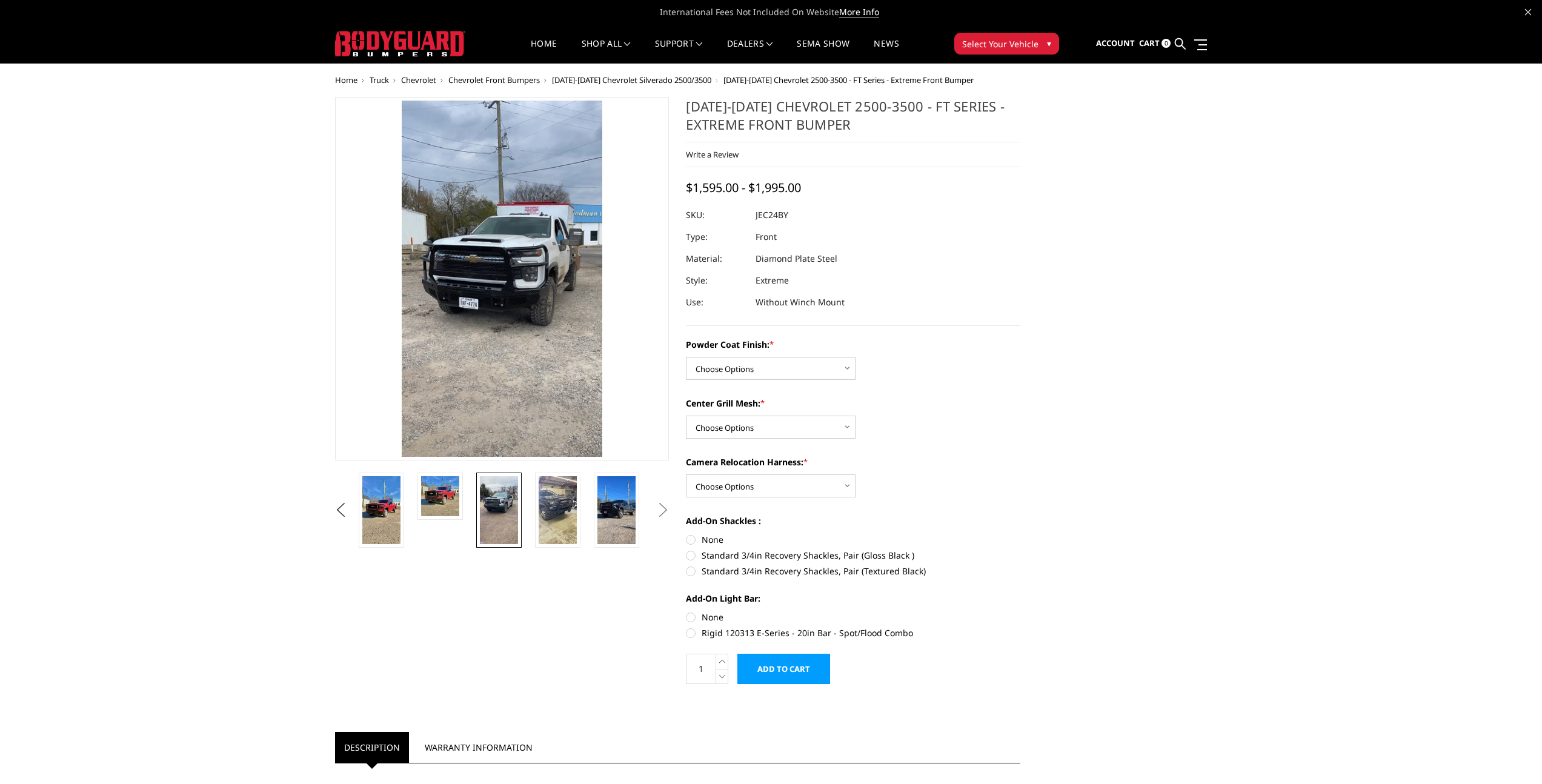
click at [497, 516] on img at bounding box center [499, 510] width 38 height 68
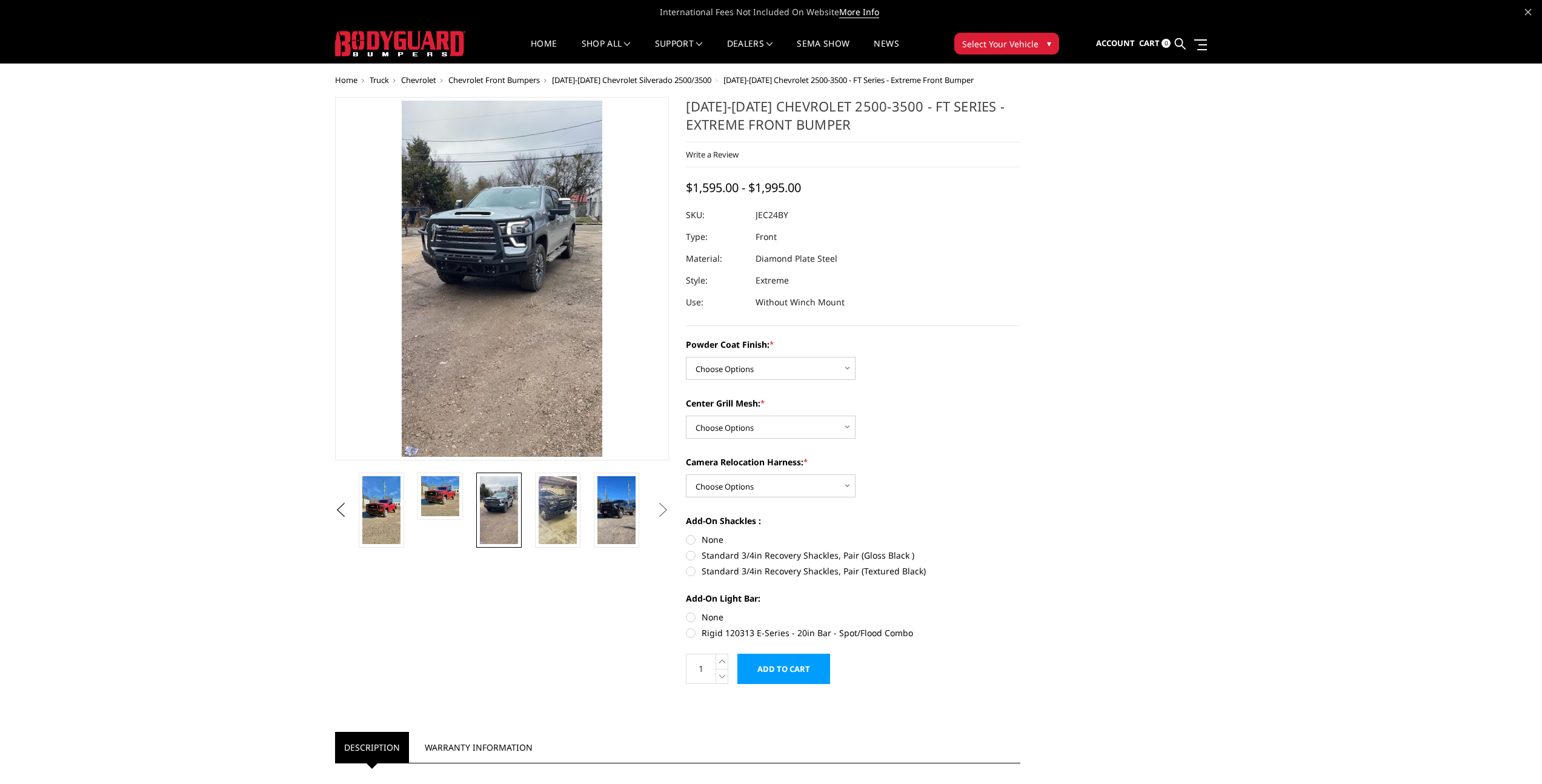
click at [666, 513] on button "Next" at bounding box center [663, 510] width 18 height 18
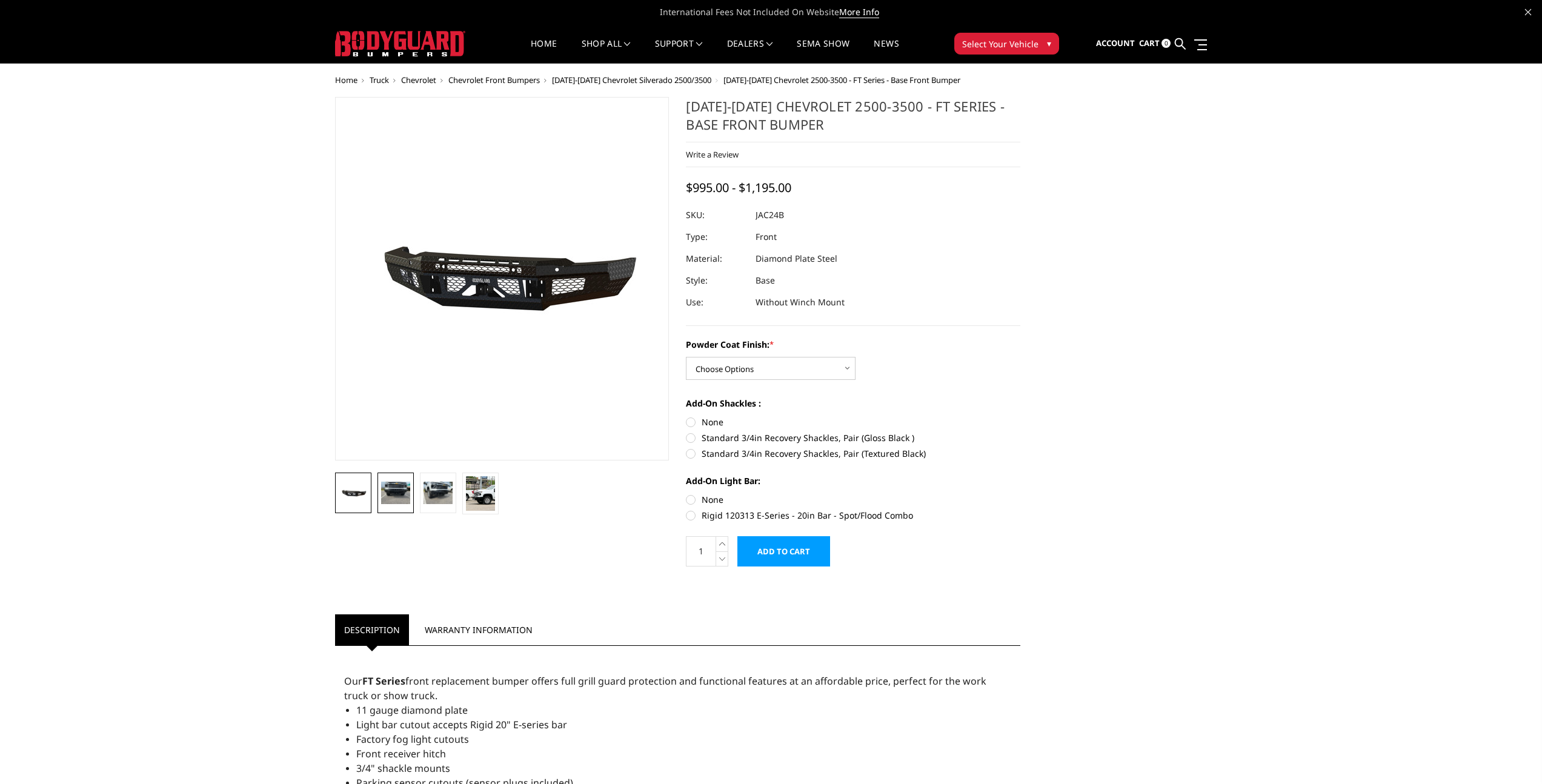
click at [404, 495] on img at bounding box center [396, 492] width 29 height 22
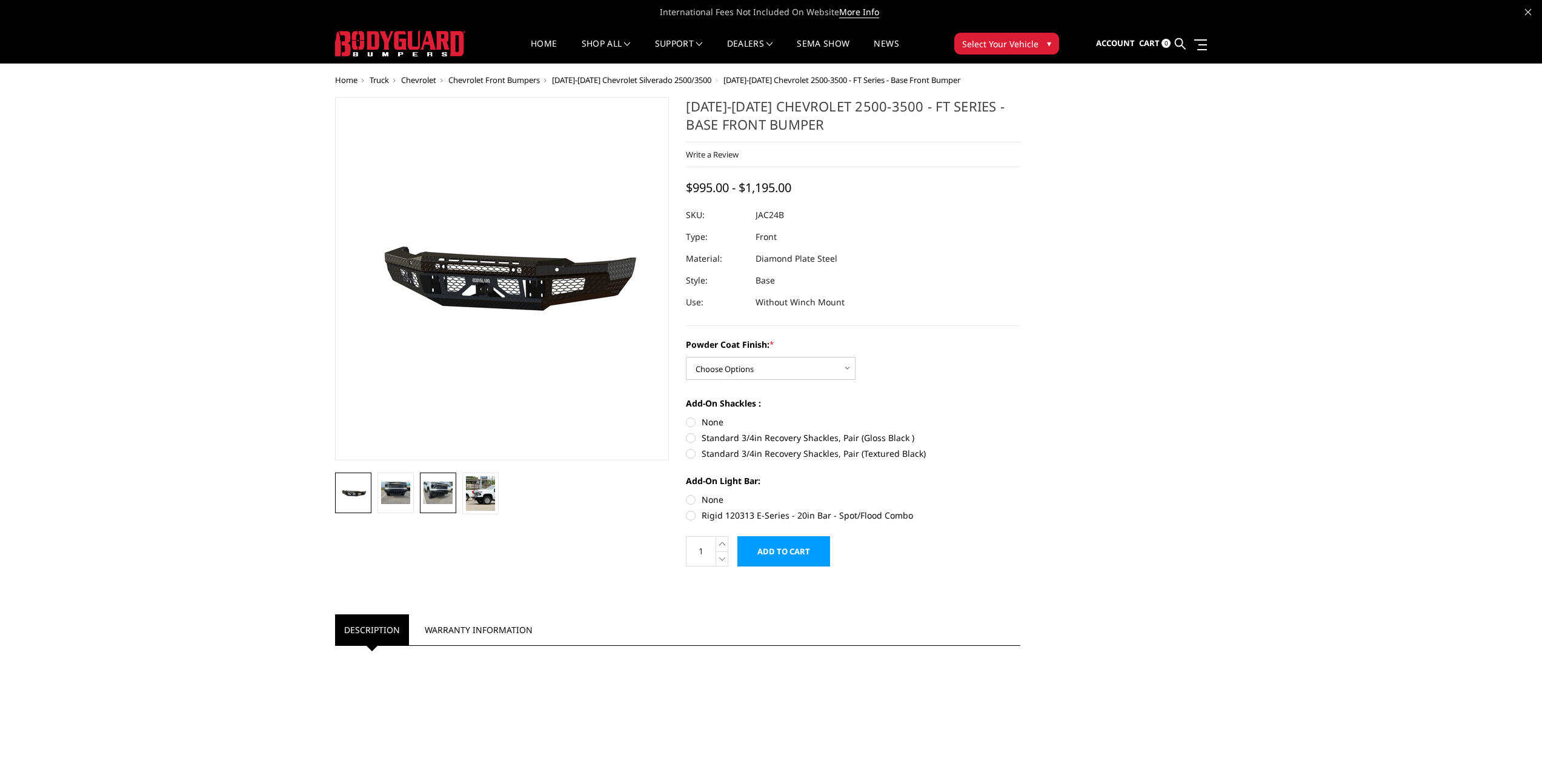
click at [441, 498] on img at bounding box center [438, 492] width 29 height 22
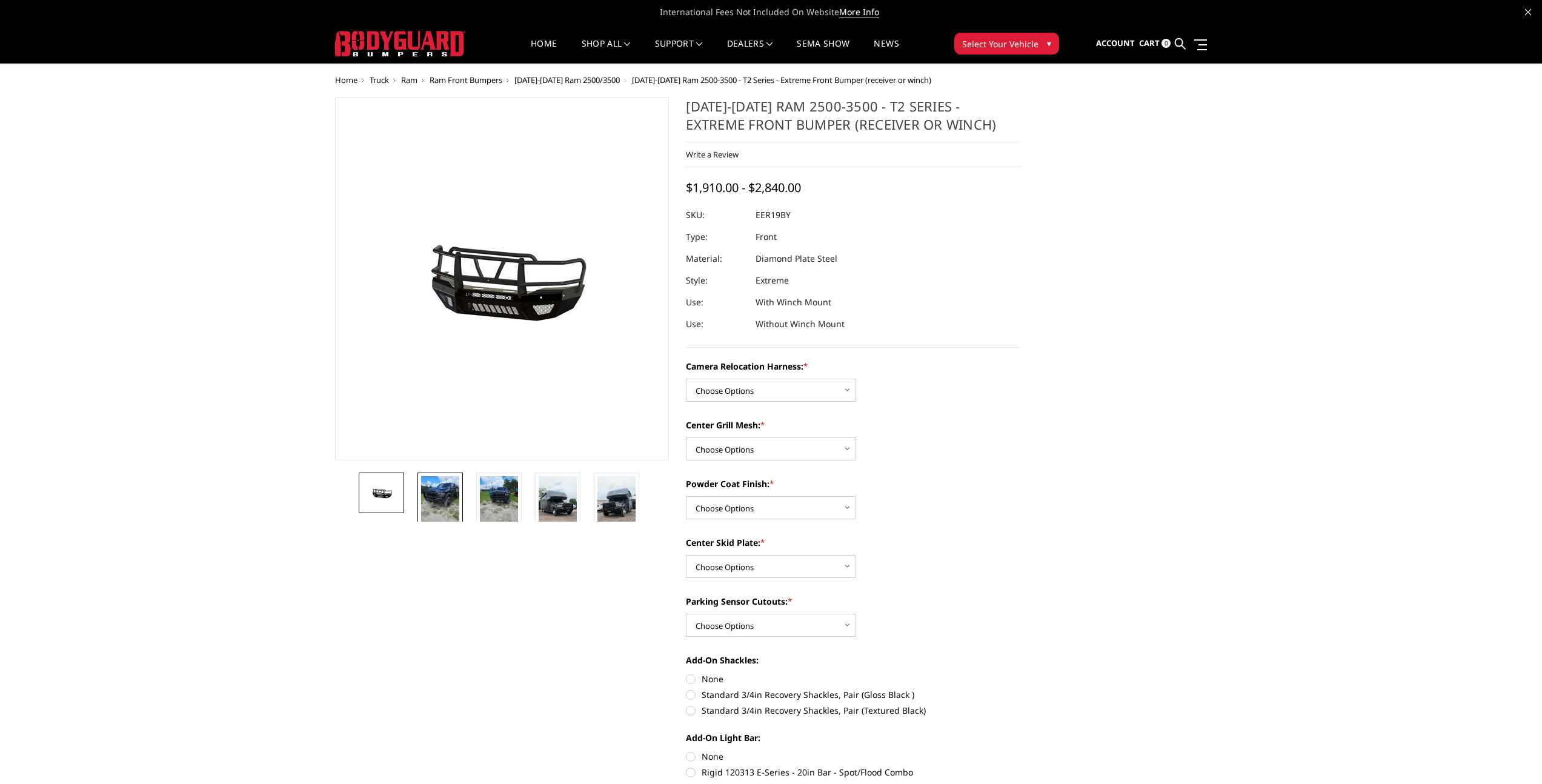
click at [440, 511] on img at bounding box center [440, 502] width 38 height 51
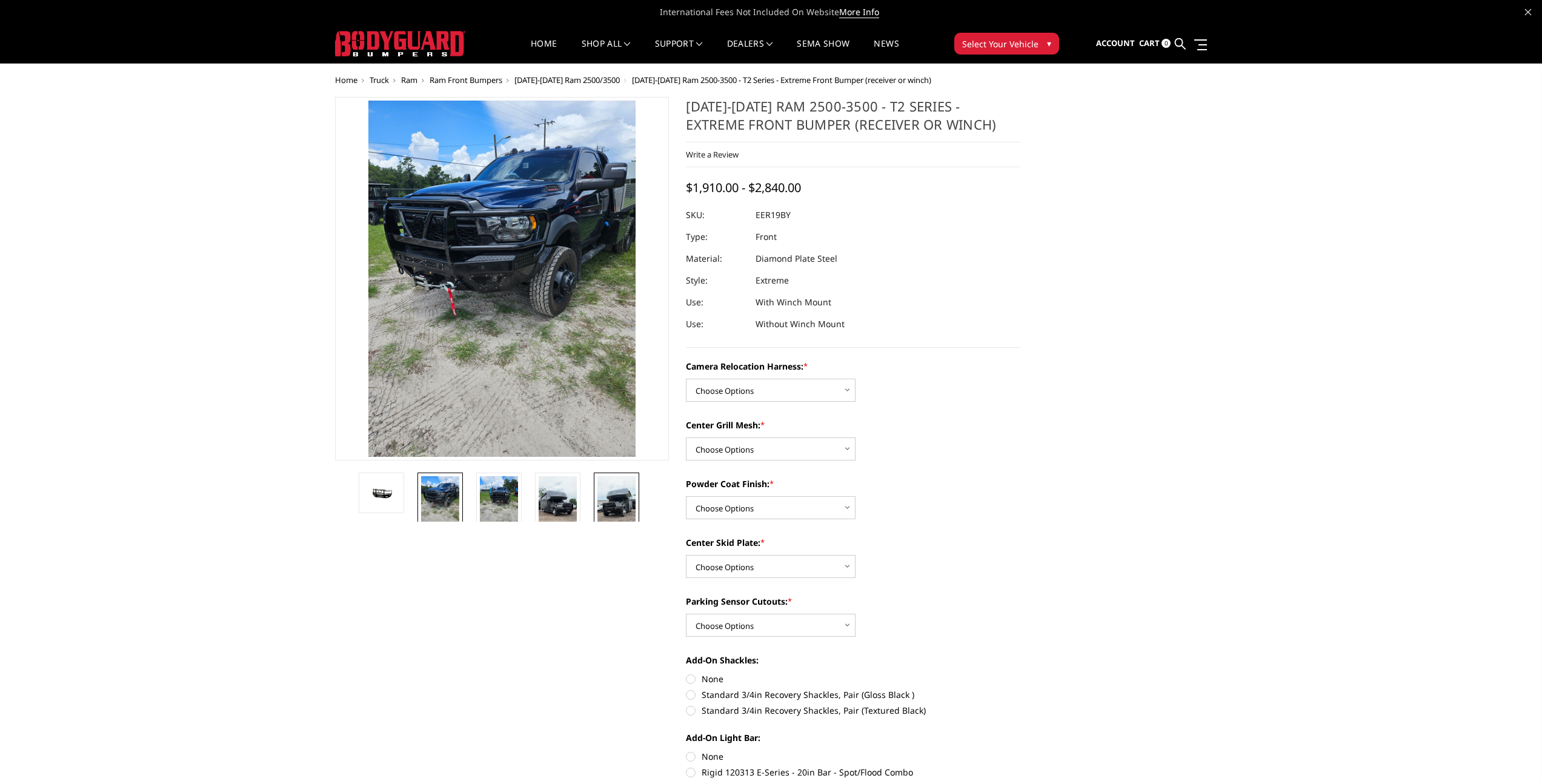
click at [621, 505] on img at bounding box center [616, 510] width 38 height 68
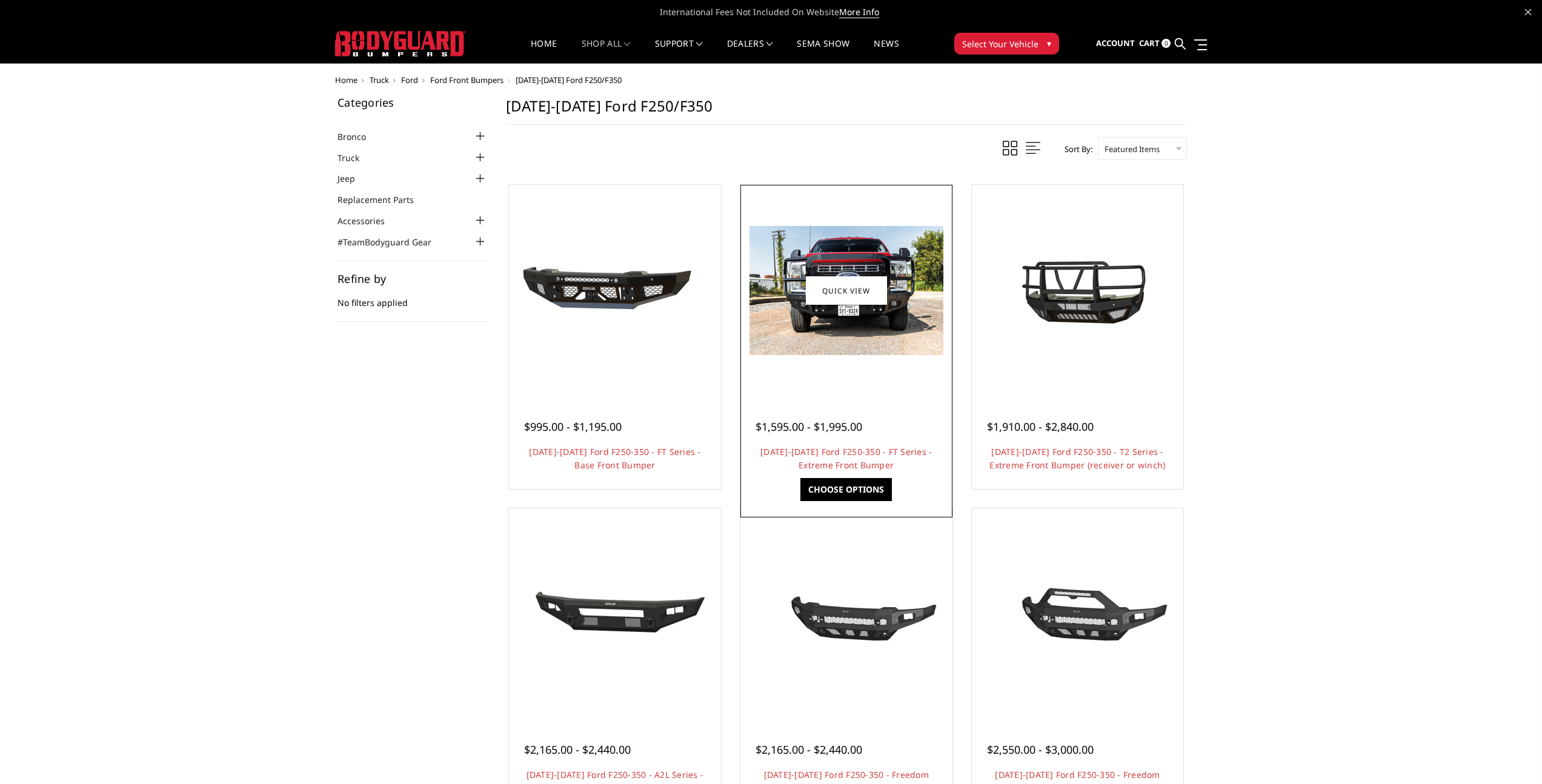
click at [838, 371] on div at bounding box center [846, 290] width 206 height 206
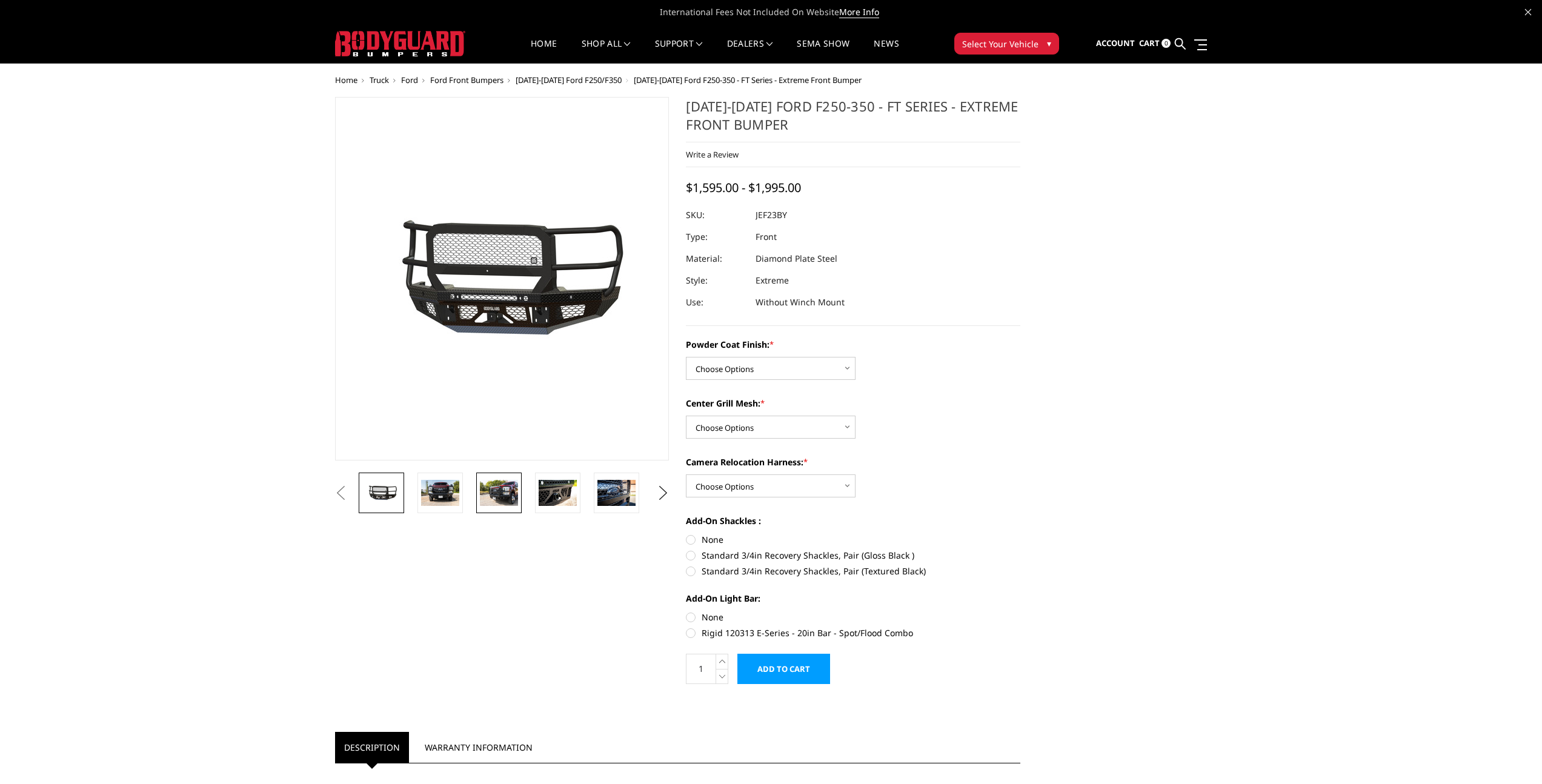
scroll to position [1, 0]
click at [510, 502] on img at bounding box center [499, 492] width 38 height 26
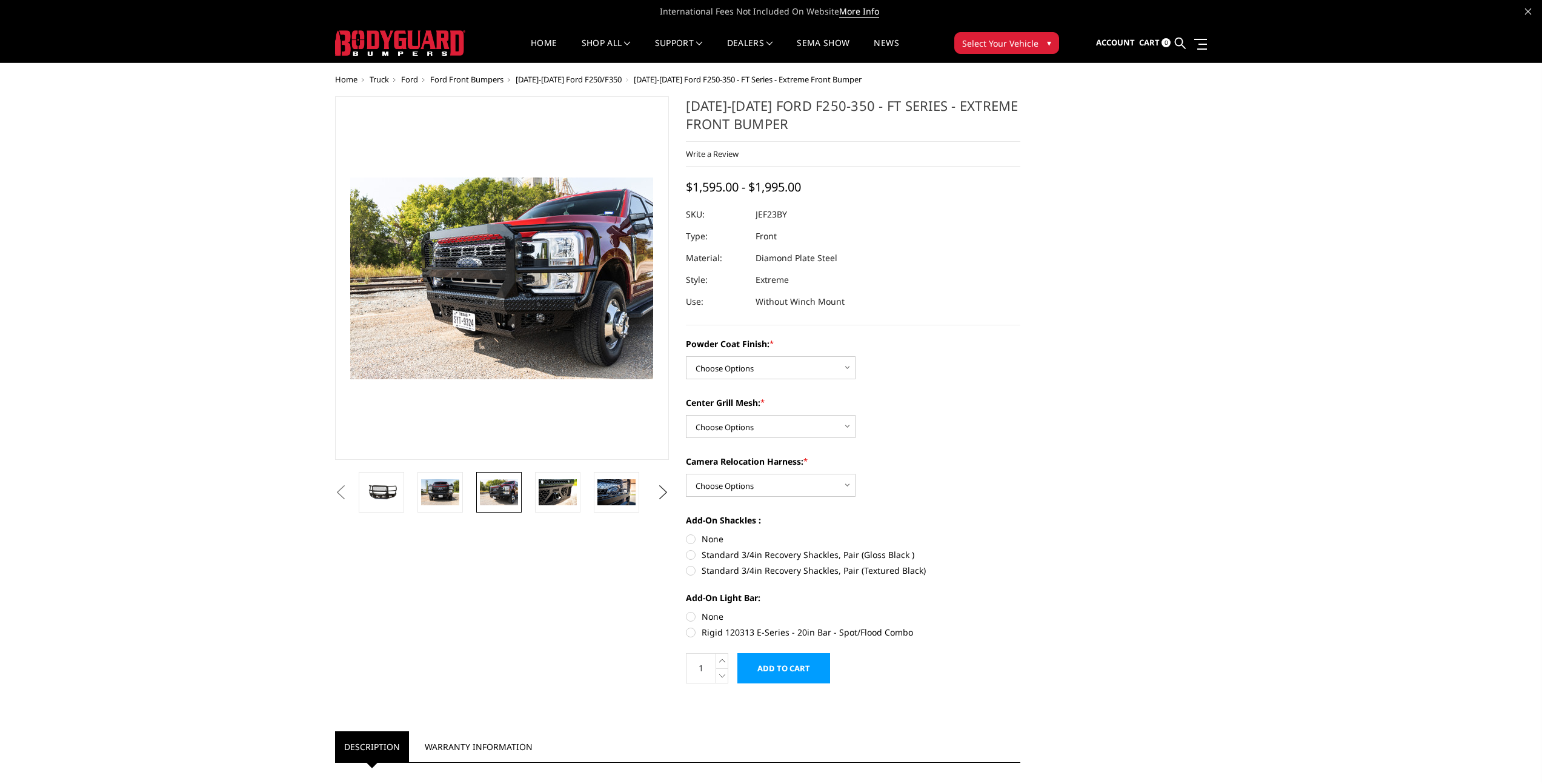
click at [656, 493] on button "Next" at bounding box center [663, 492] width 18 height 18
click at [657, 492] on button "Next" at bounding box center [663, 492] width 18 height 18
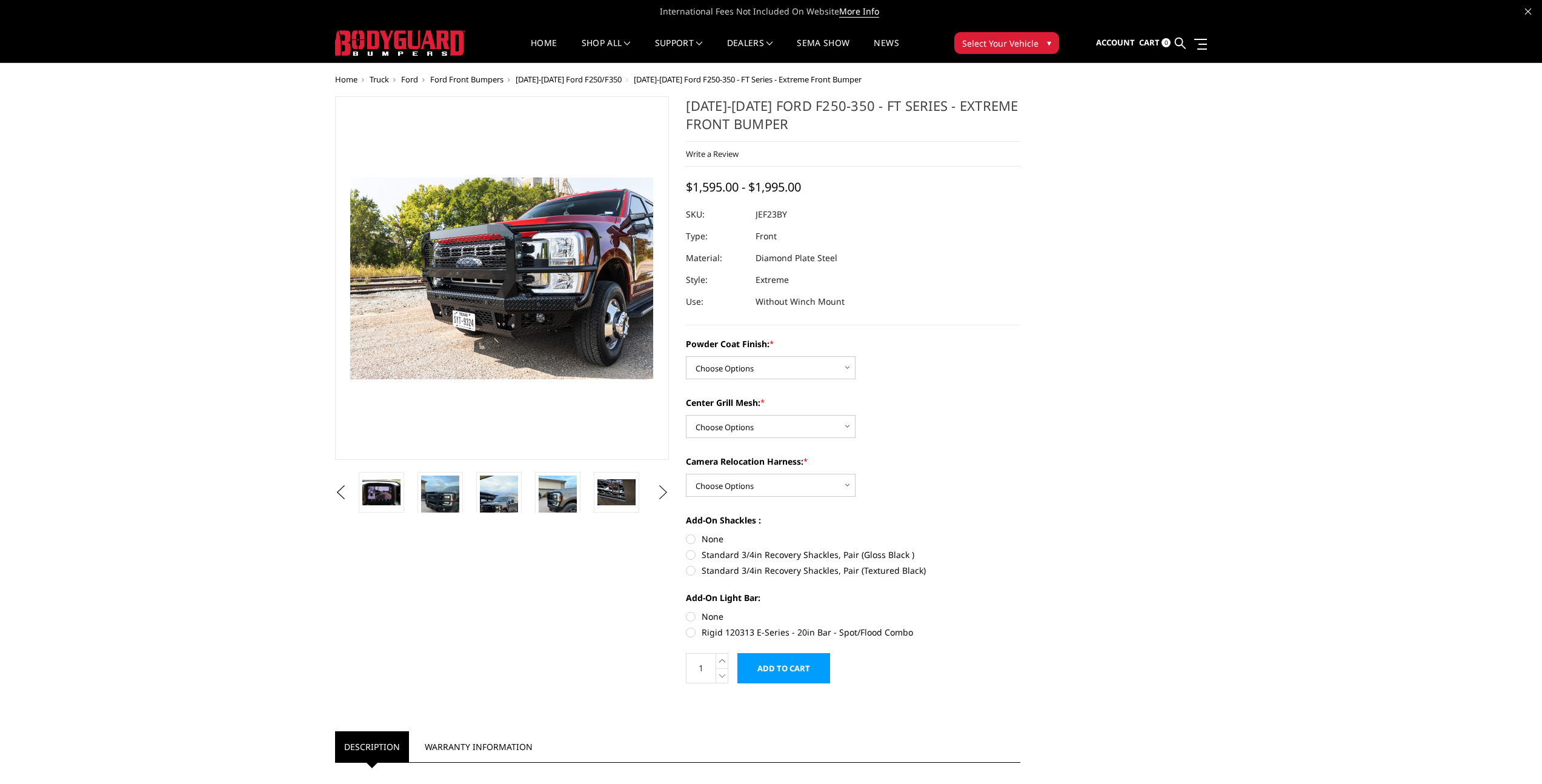
click at [657, 492] on button "Next" at bounding box center [663, 492] width 18 height 18
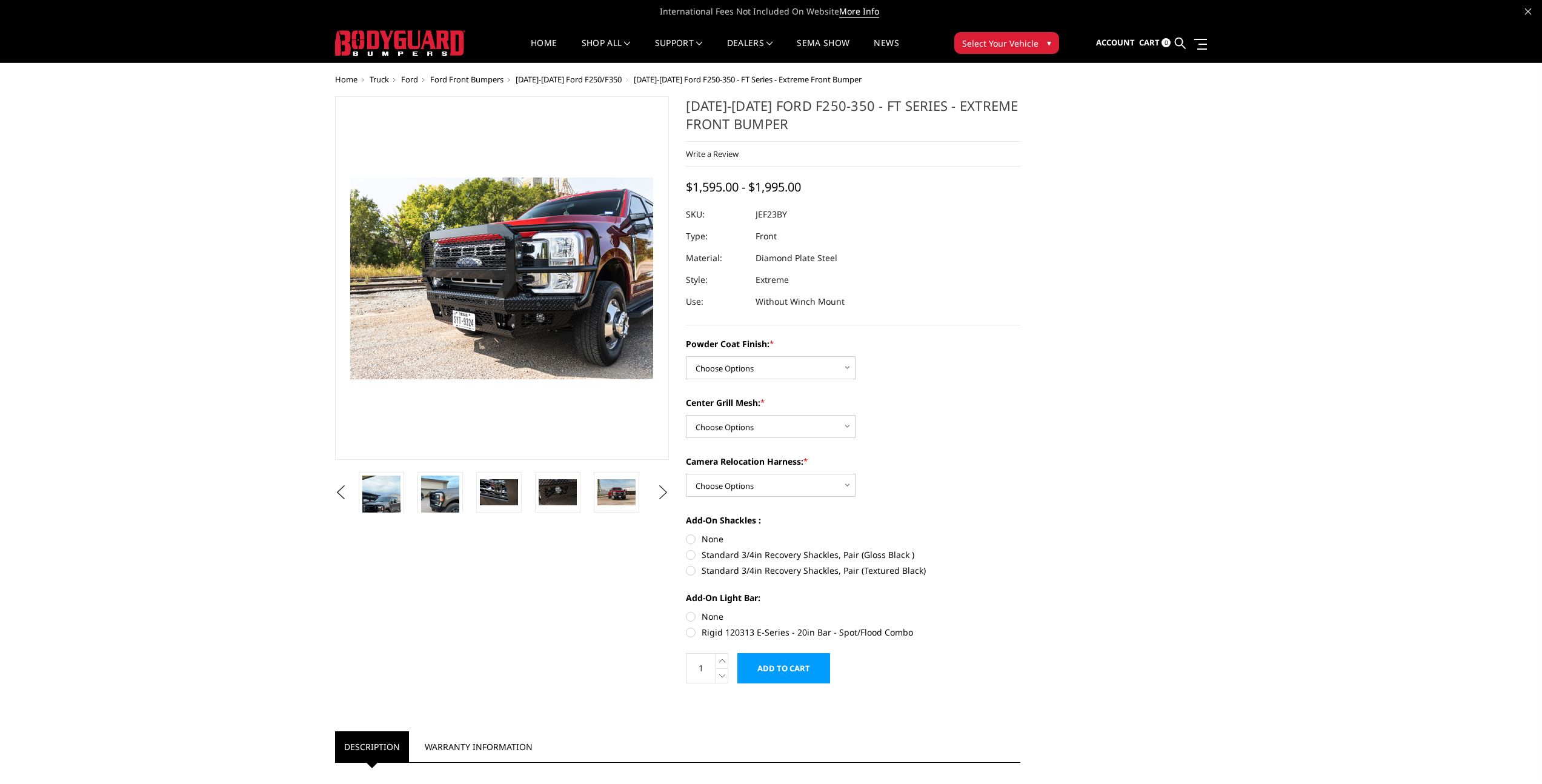
click at [657, 492] on button "Next" at bounding box center [663, 492] width 18 height 18
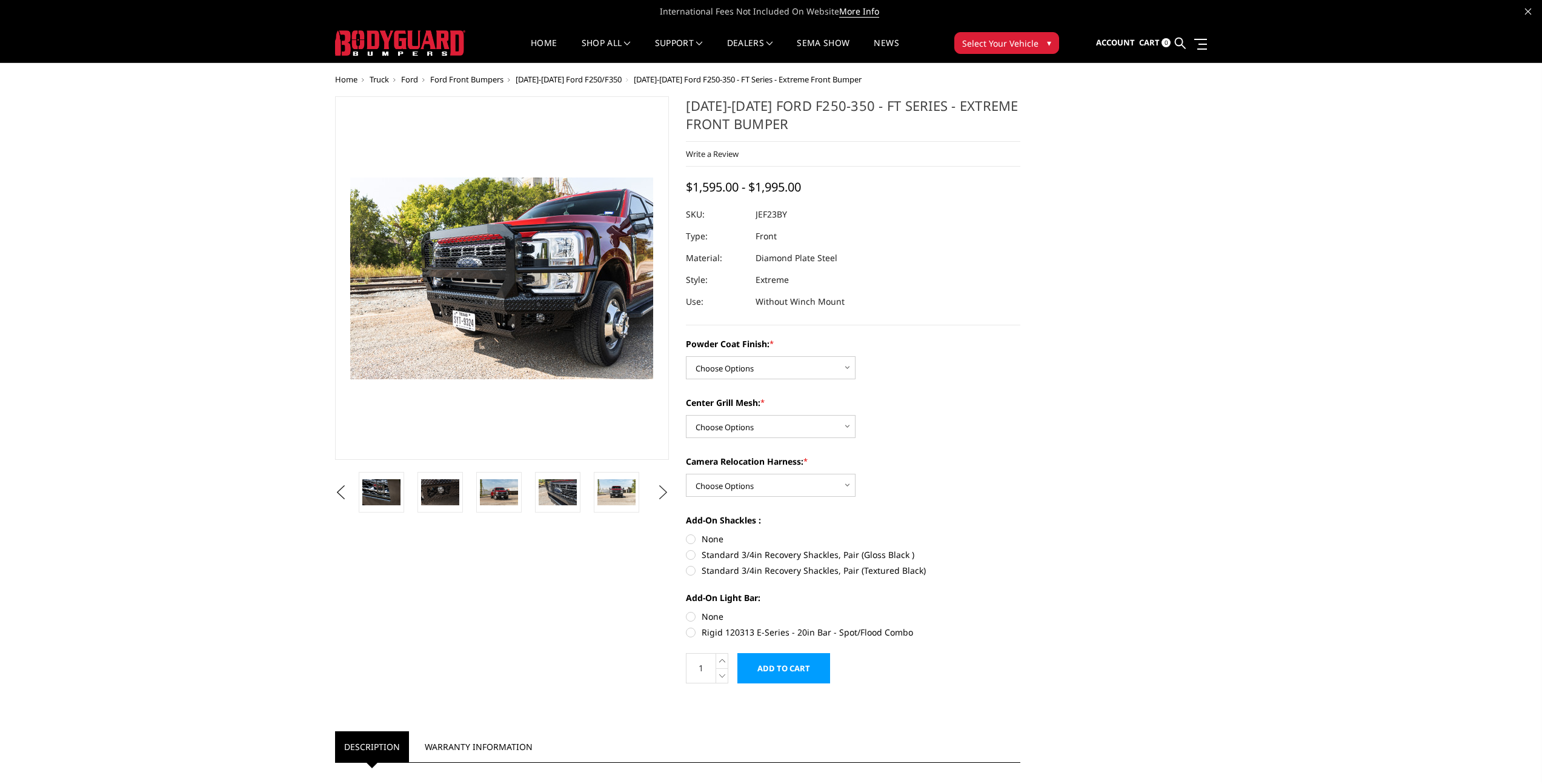
click at [657, 492] on button "Next" at bounding box center [663, 492] width 18 height 18
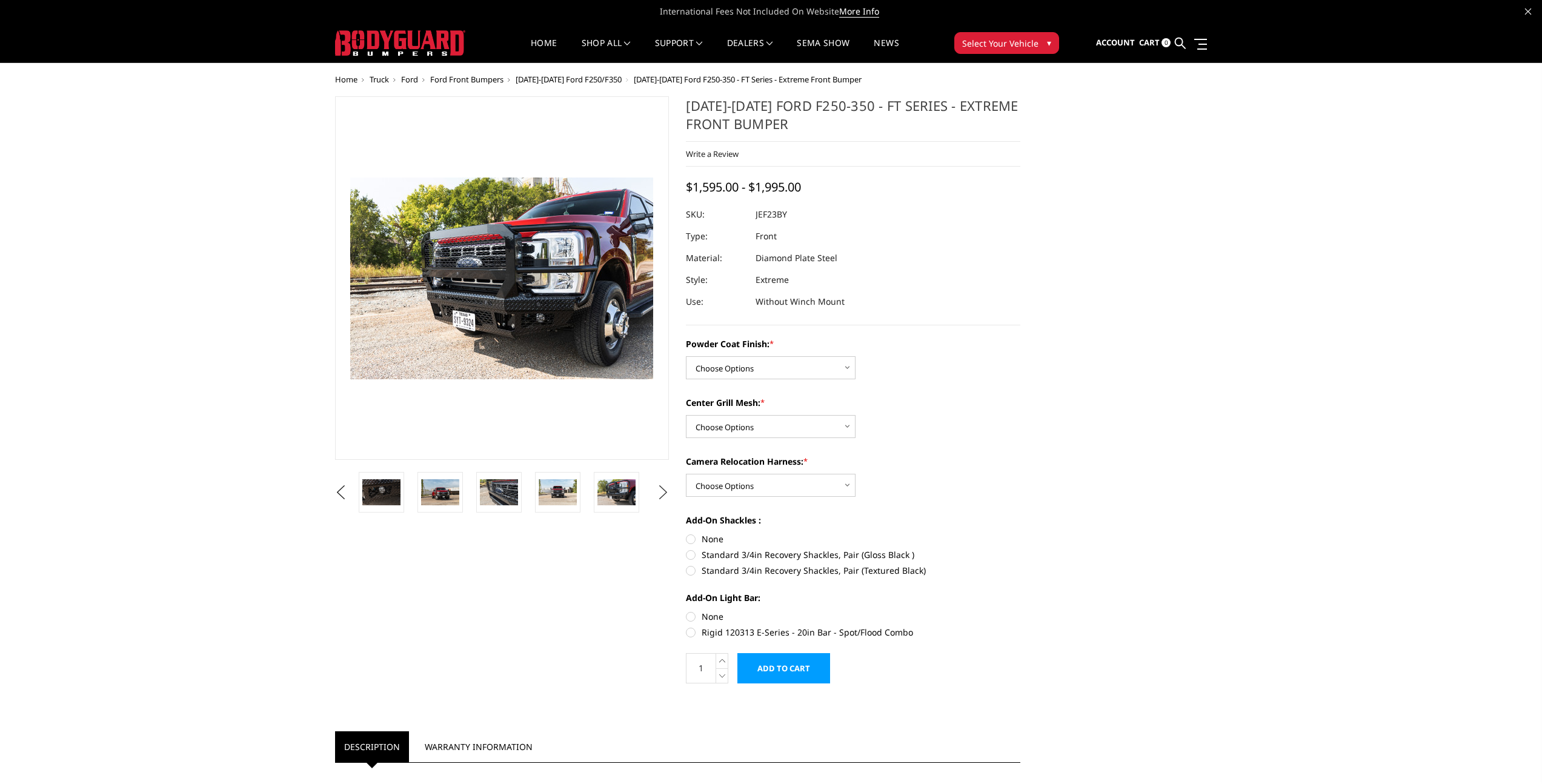
click at [657, 492] on button "Next" at bounding box center [663, 492] width 18 height 18
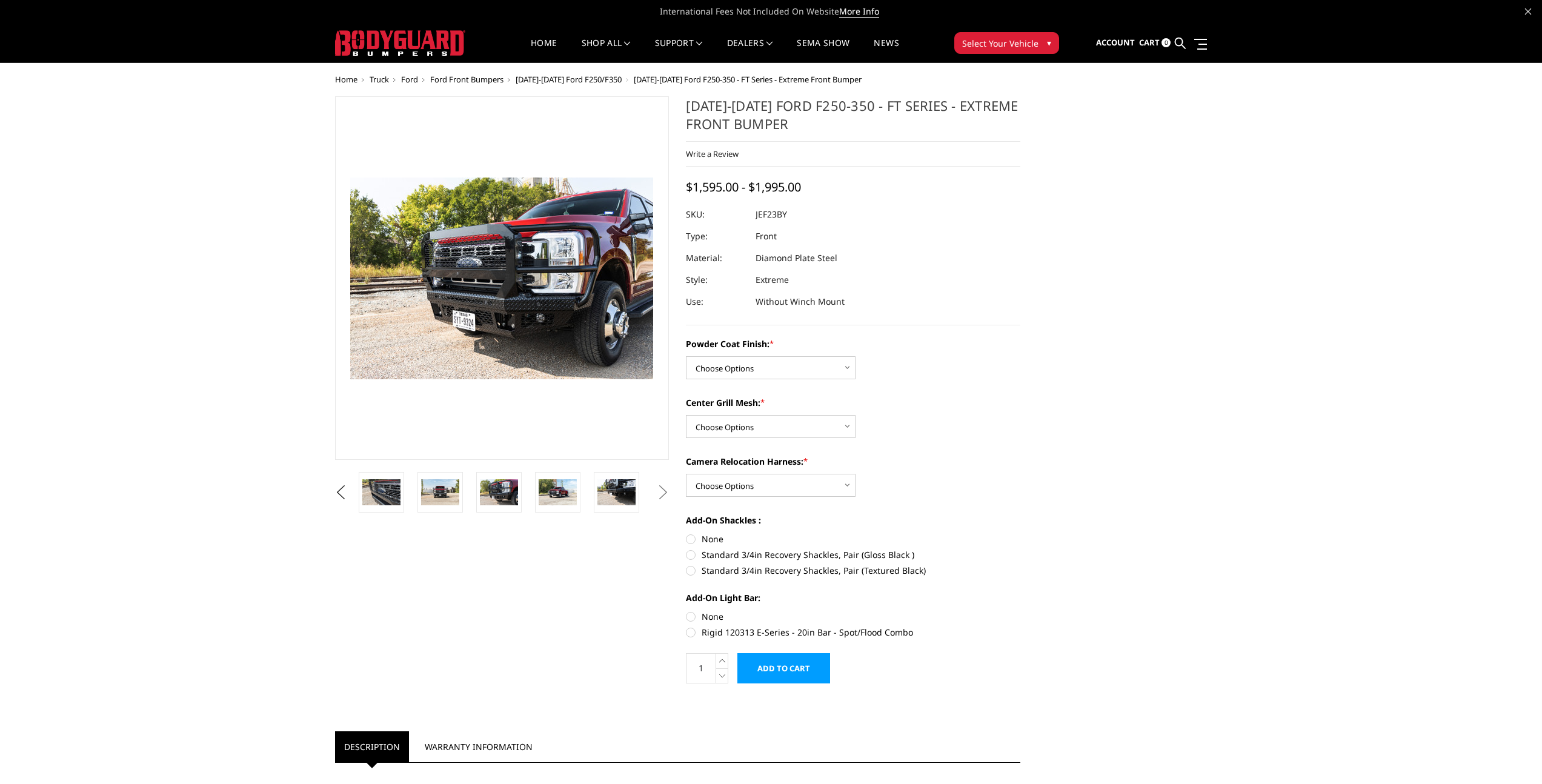
click at [657, 492] on button "Next" at bounding box center [663, 492] width 18 height 18
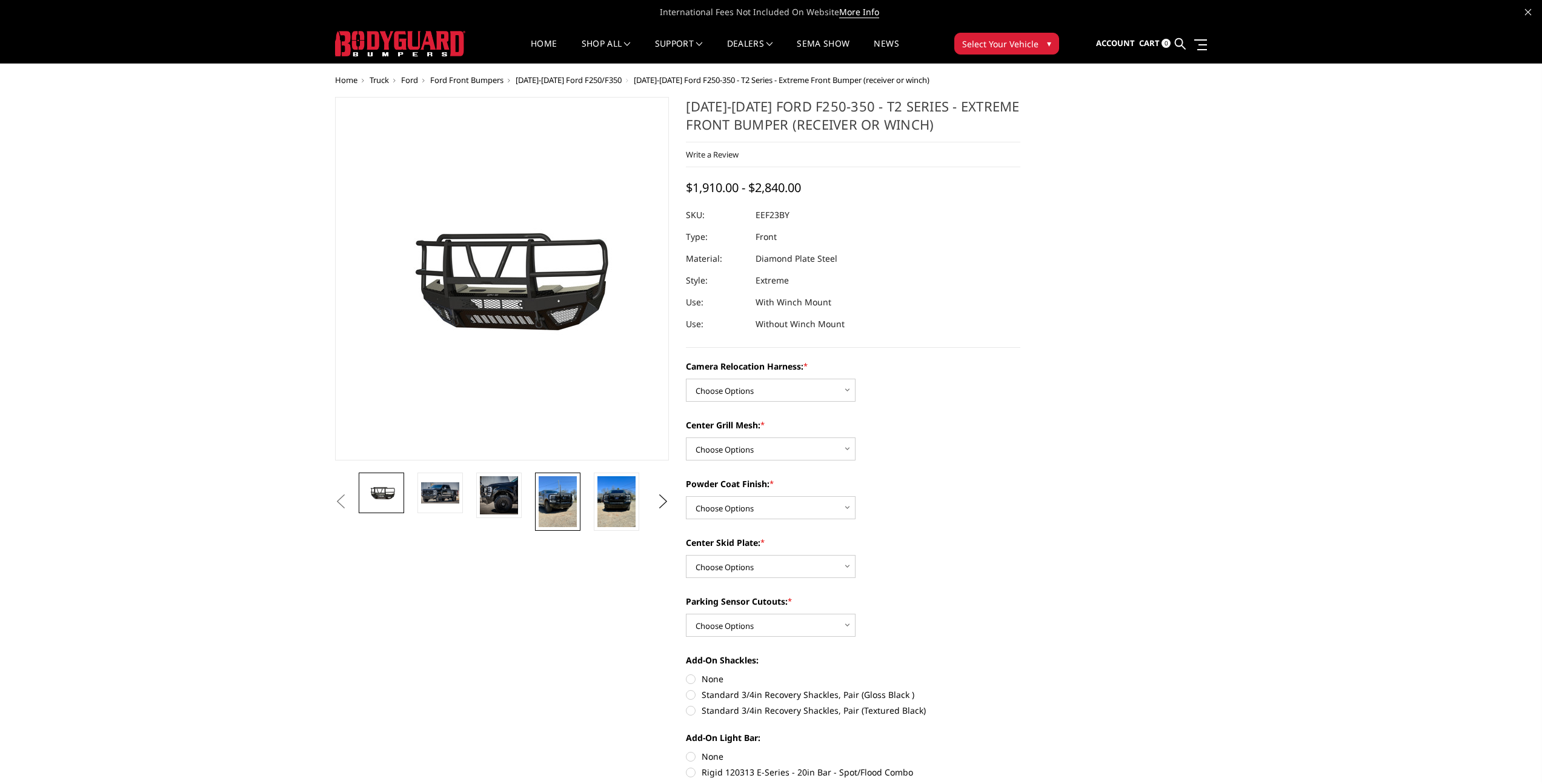
click at [559, 518] on img at bounding box center [558, 502] width 38 height 51
